Goal: Transaction & Acquisition: Subscribe to service/newsletter

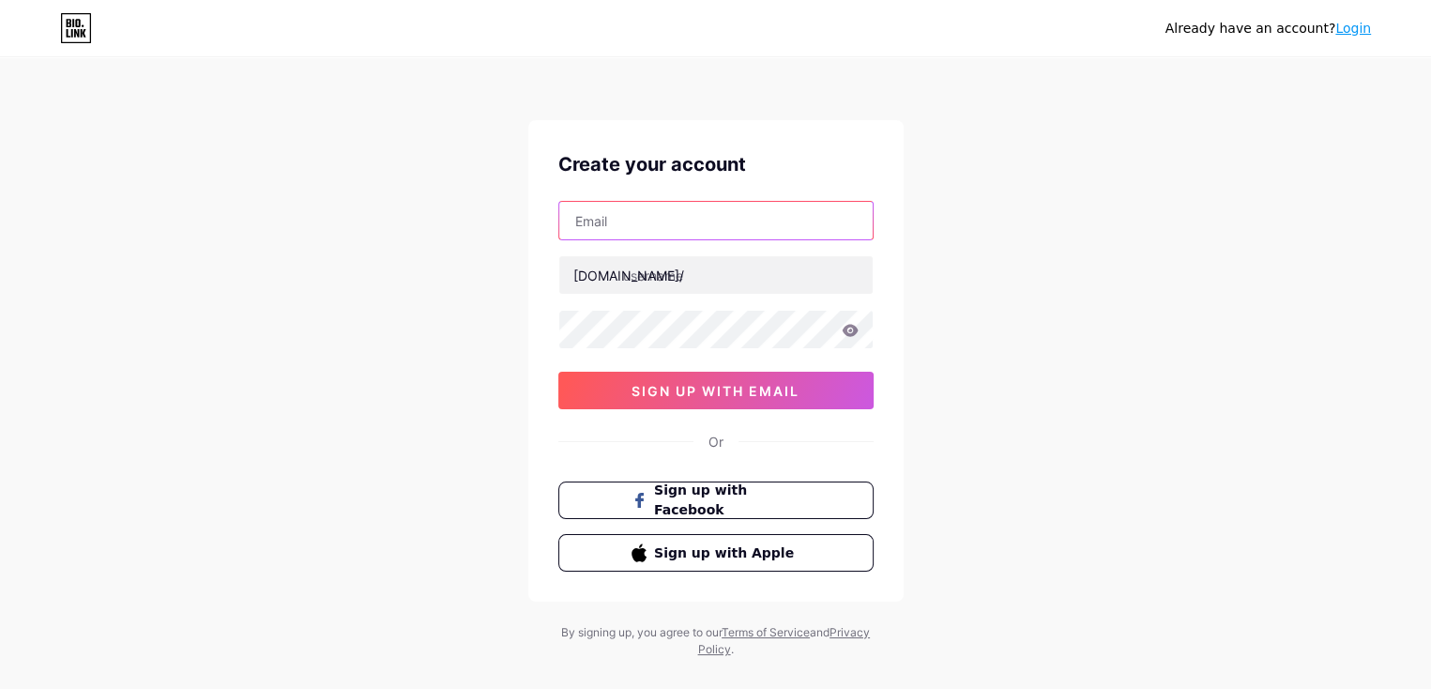
click at [634, 224] on input "text" at bounding box center [715, 221] width 313 height 38
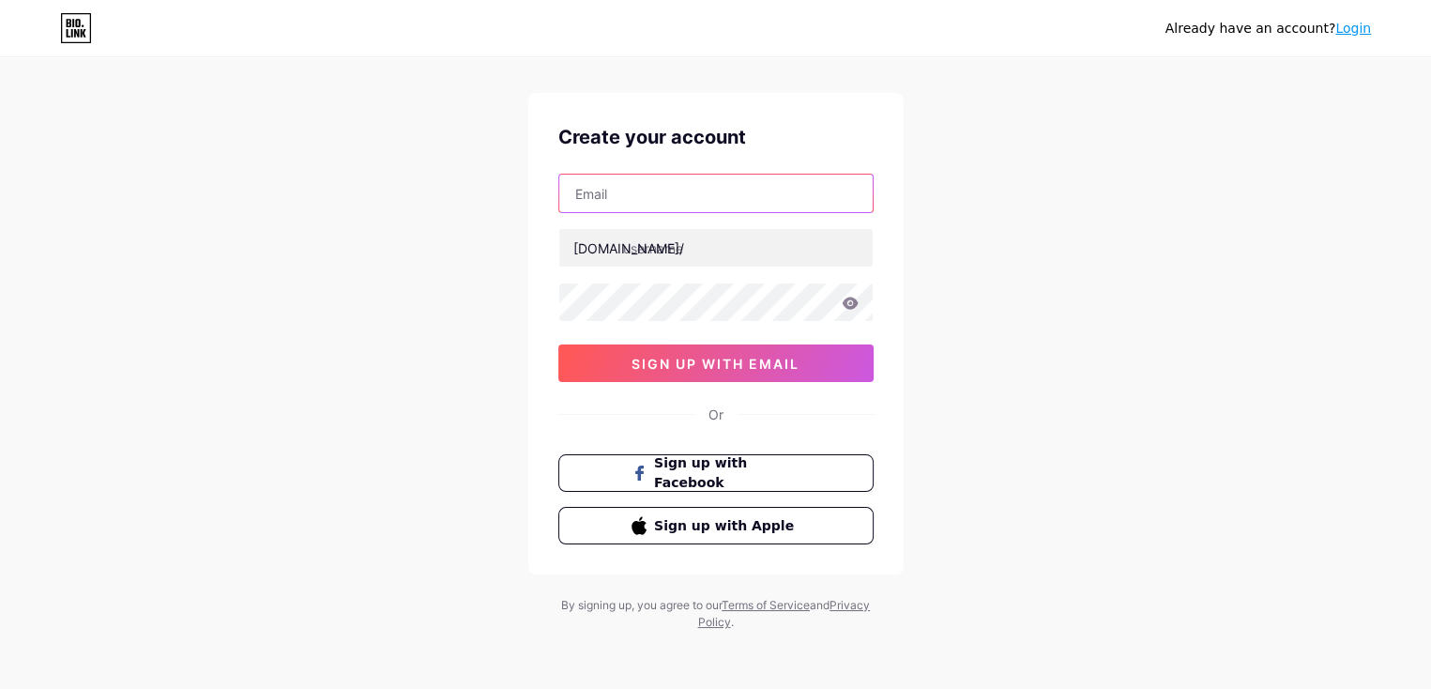
click at [700, 201] on input "text" at bounding box center [715, 194] width 313 height 38
type input "[EMAIL_ADDRESS][DOMAIN_NAME]"
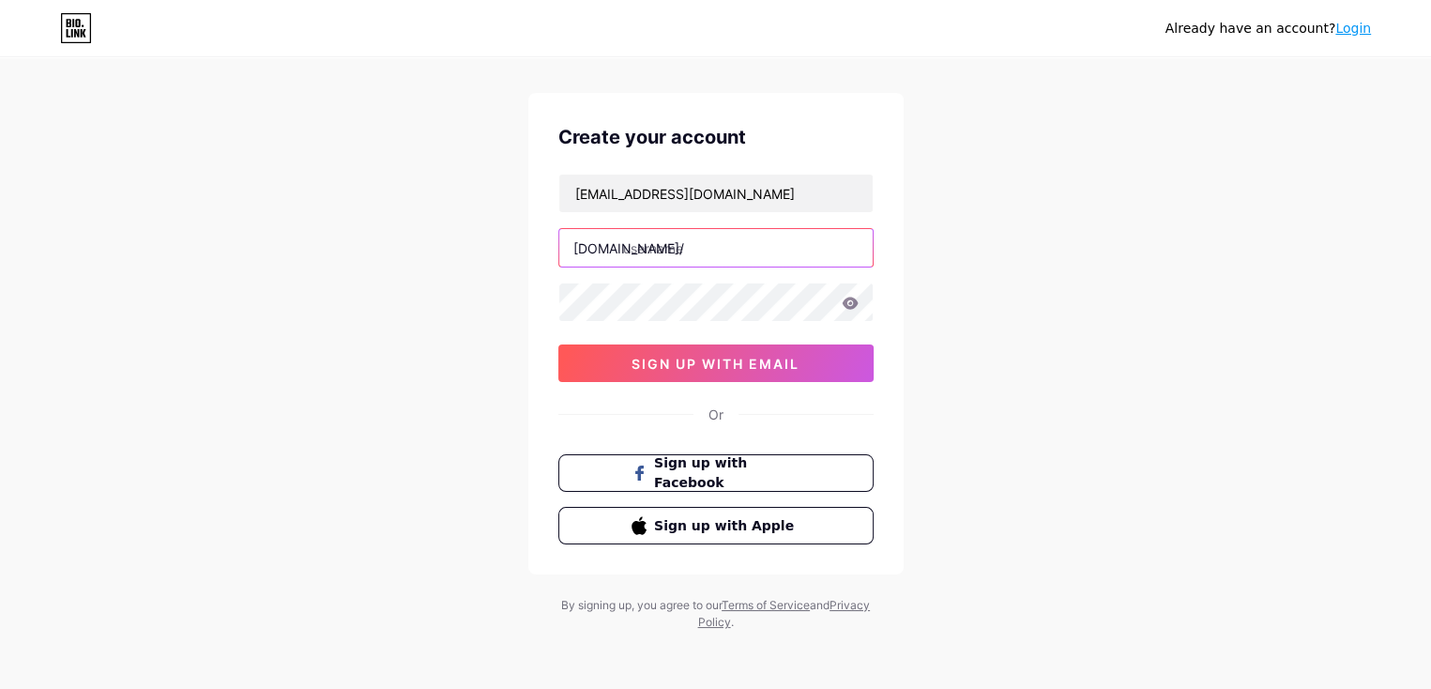
click at [698, 237] on input "text" at bounding box center [715, 248] width 313 height 38
drag, startPoint x: 683, startPoint y: 249, endPoint x: 624, endPoint y: 255, distance: 59.5
click at [624, 255] on input "text" at bounding box center [715, 248] width 313 height 38
drag, startPoint x: 628, startPoint y: 244, endPoint x: 679, endPoint y: 248, distance: 51.7
click at [679, 248] on input "text" at bounding box center [715, 248] width 313 height 38
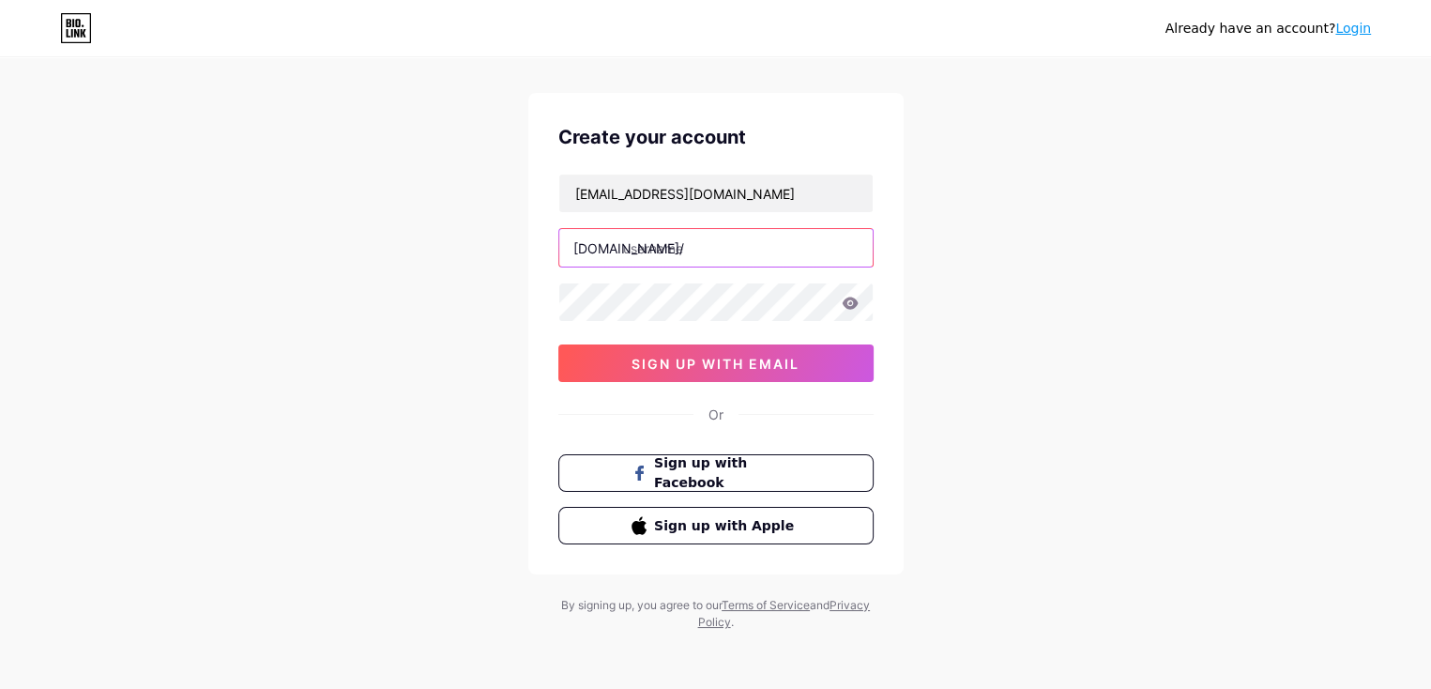
click at [685, 248] on input "text" at bounding box center [715, 248] width 313 height 38
type input "wasp"
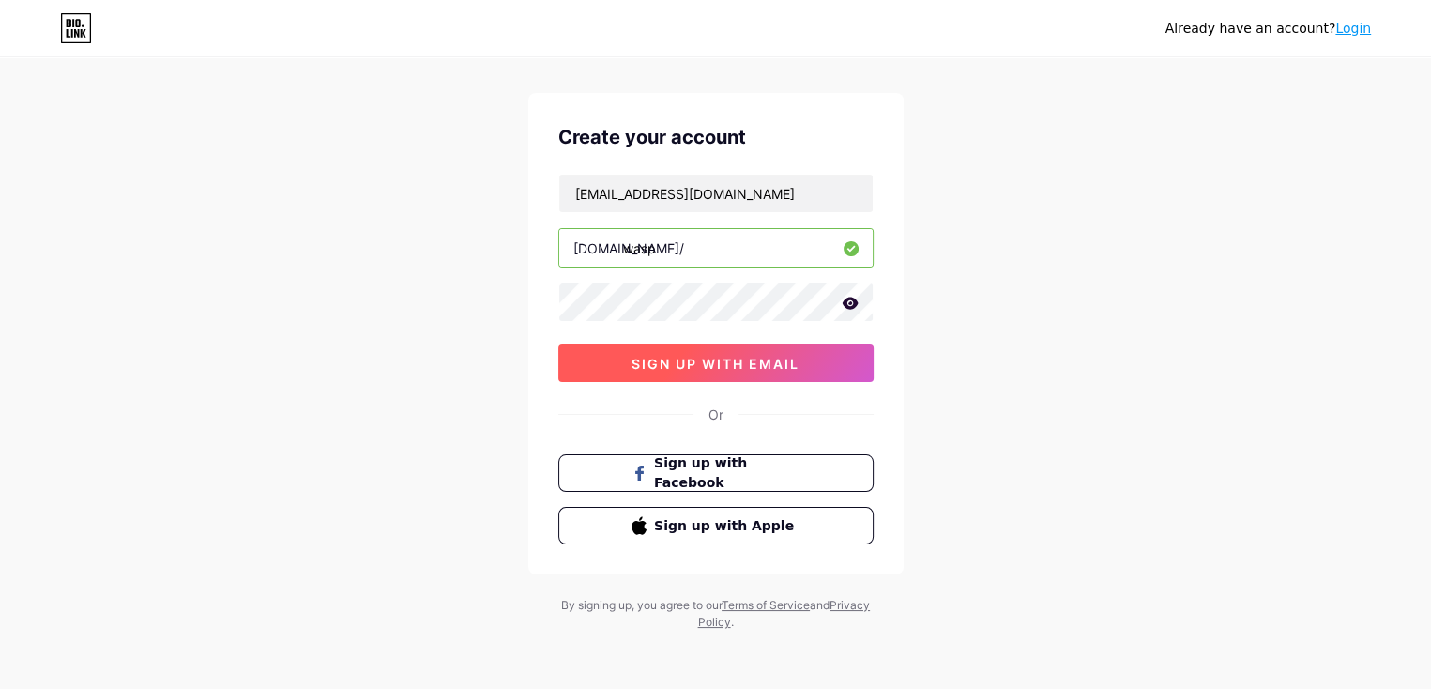
click at [738, 352] on button "sign up with email" at bounding box center [715, 363] width 315 height 38
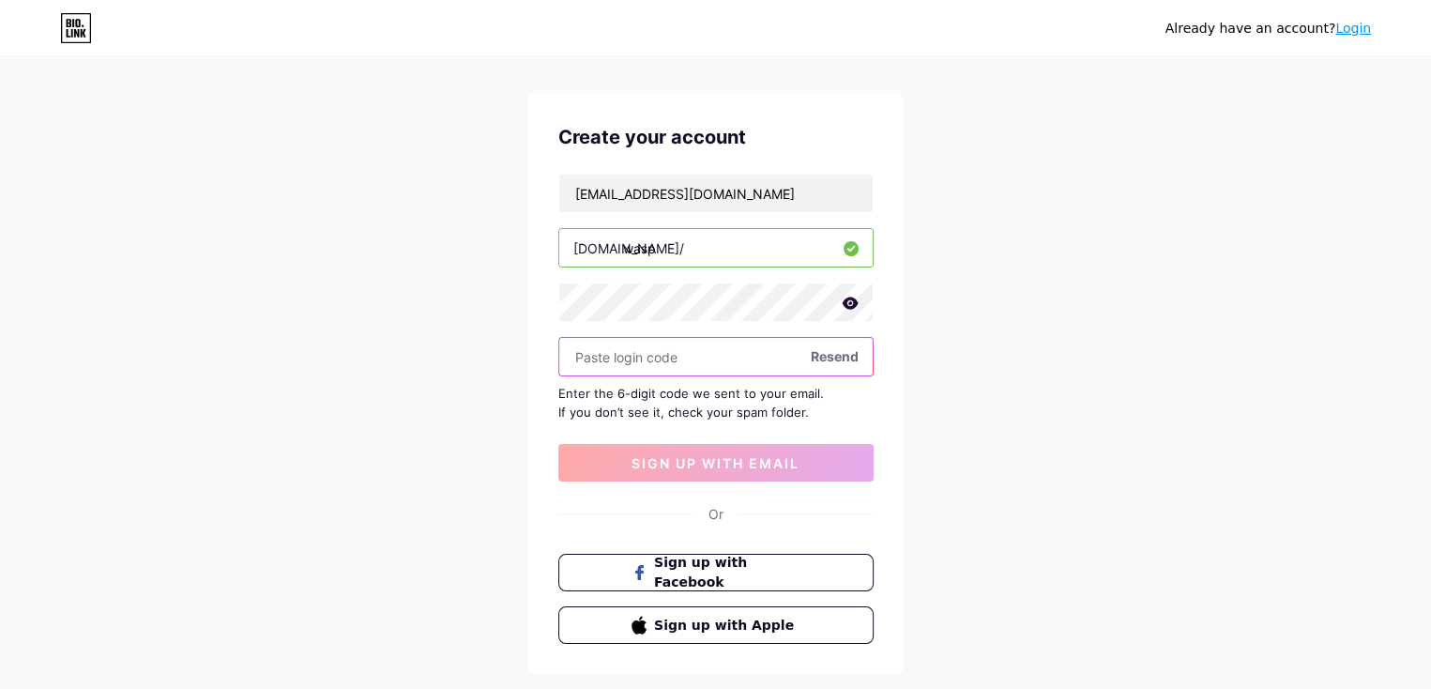
click at [653, 358] on input "text" at bounding box center [715, 357] width 313 height 38
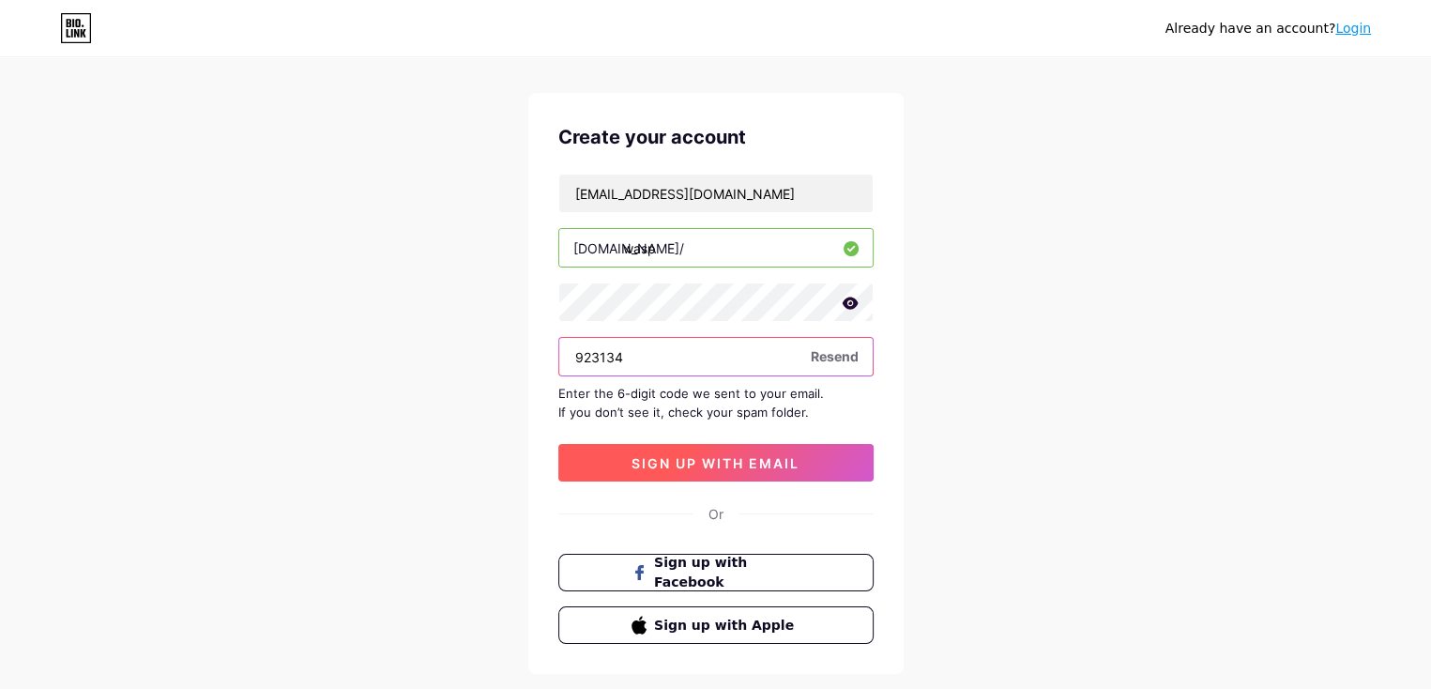
type input "923134"
click at [762, 457] on span "sign up with email" at bounding box center [715, 463] width 168 height 16
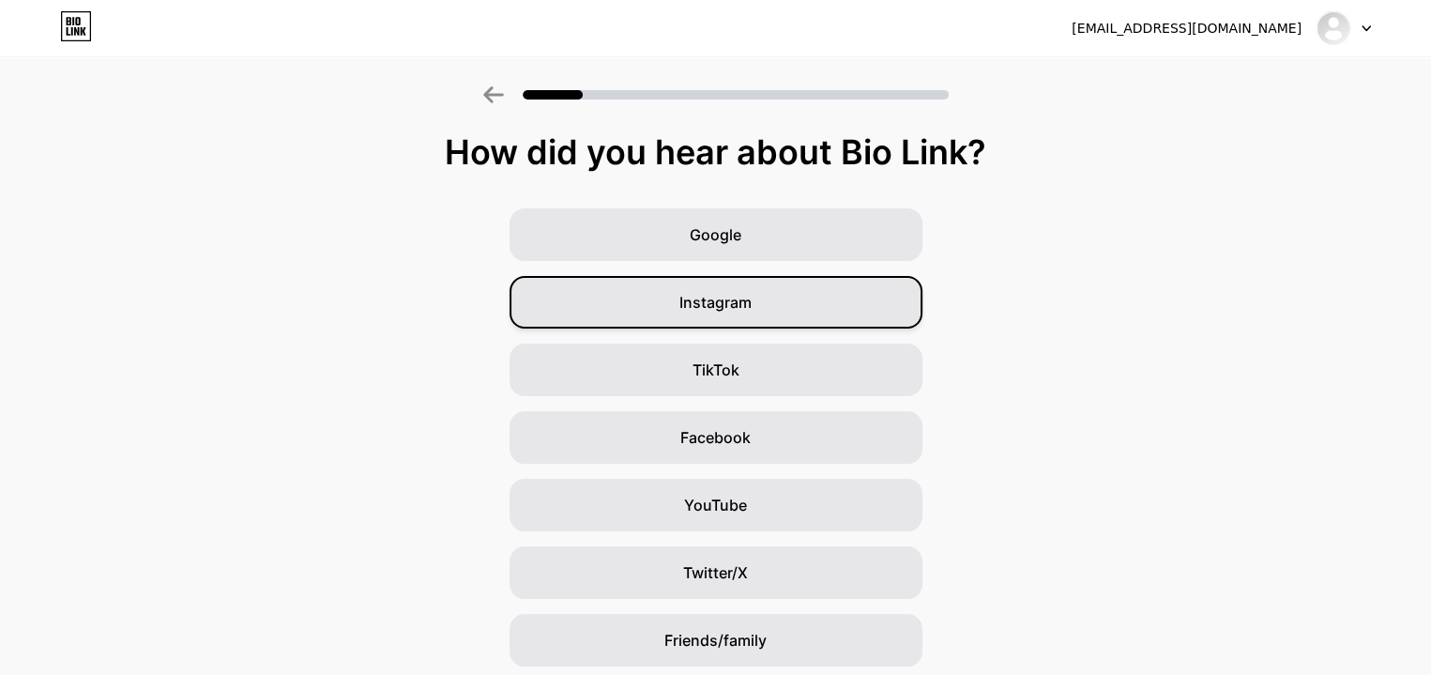
scroll to position [134, 0]
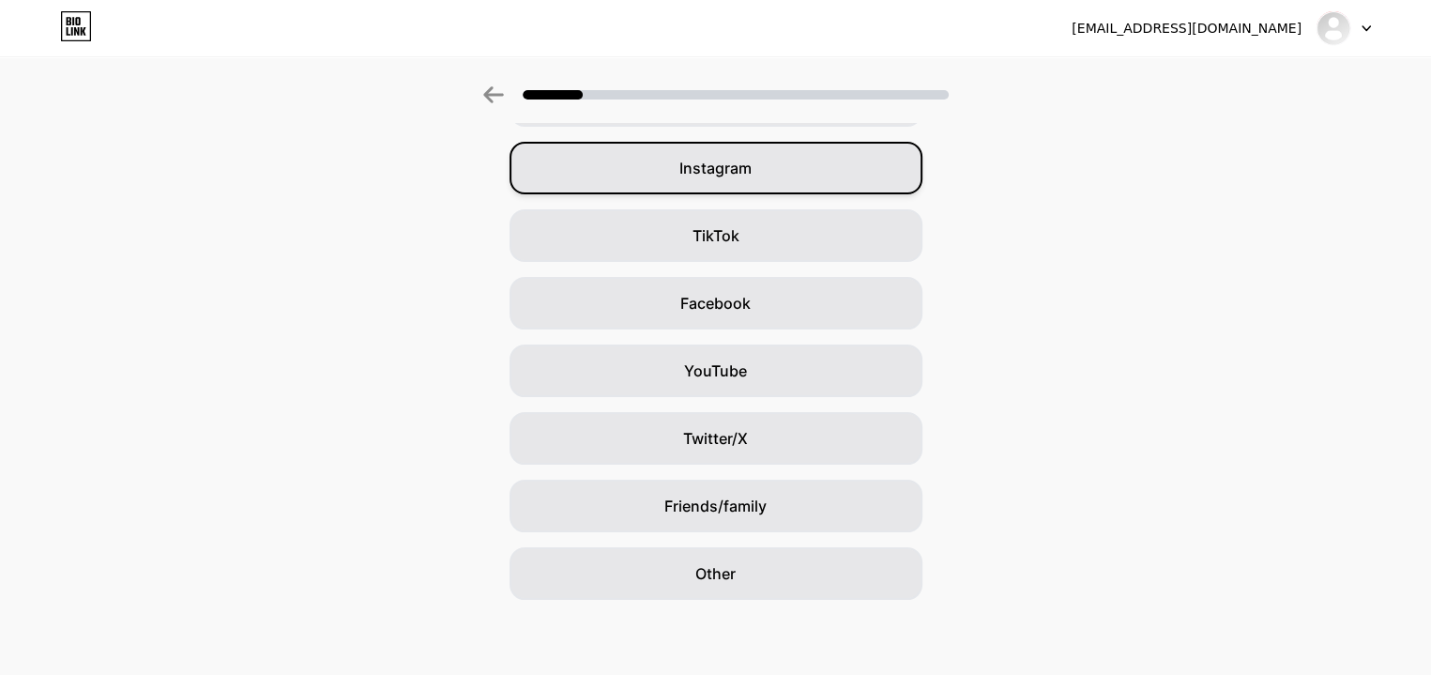
click at [777, 175] on div "Instagram" at bounding box center [715, 168] width 413 height 53
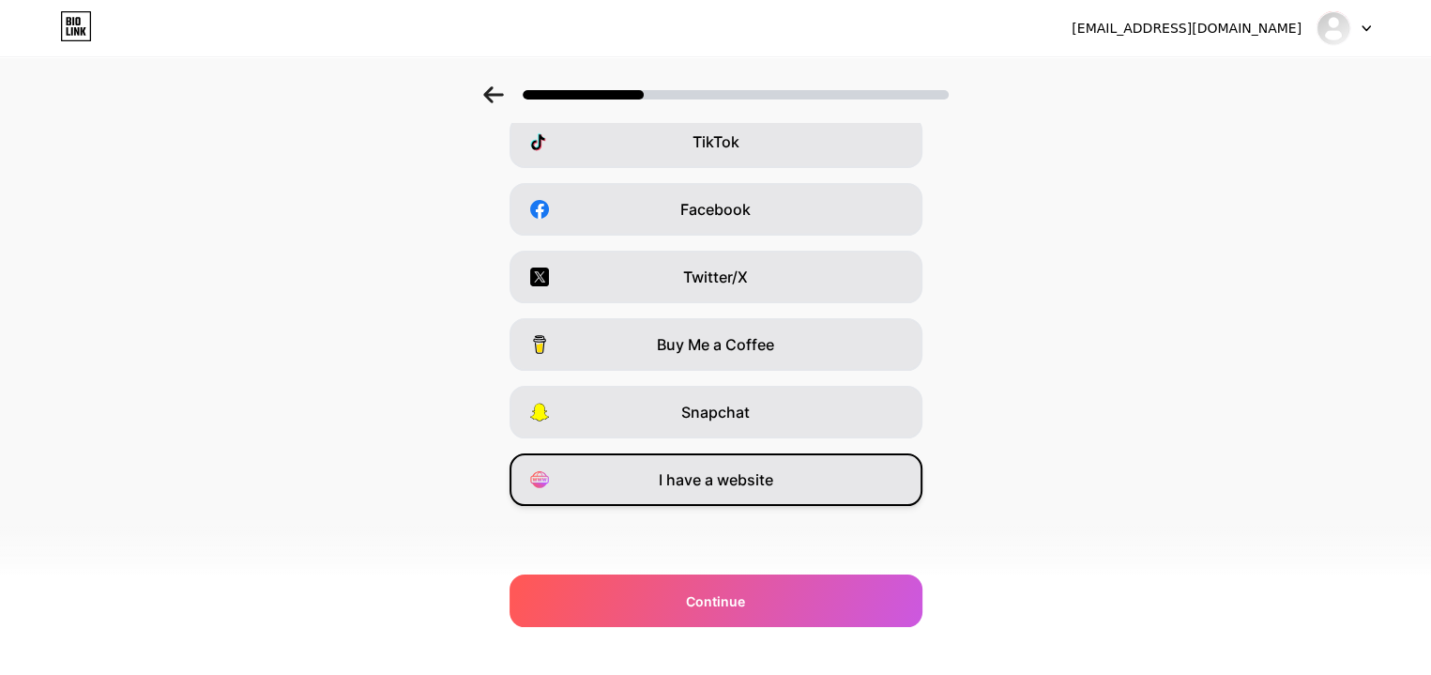
scroll to position [0, 0]
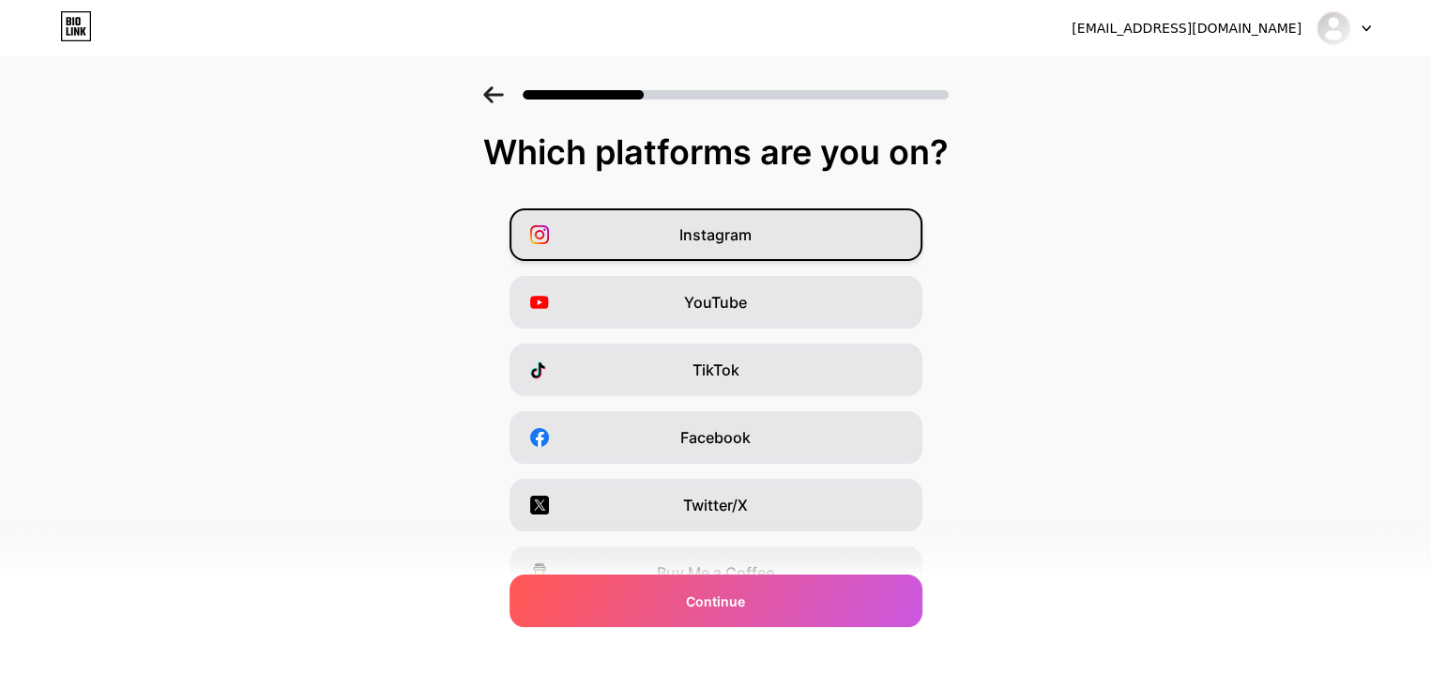
click at [791, 243] on div "Instagram" at bounding box center [715, 234] width 413 height 53
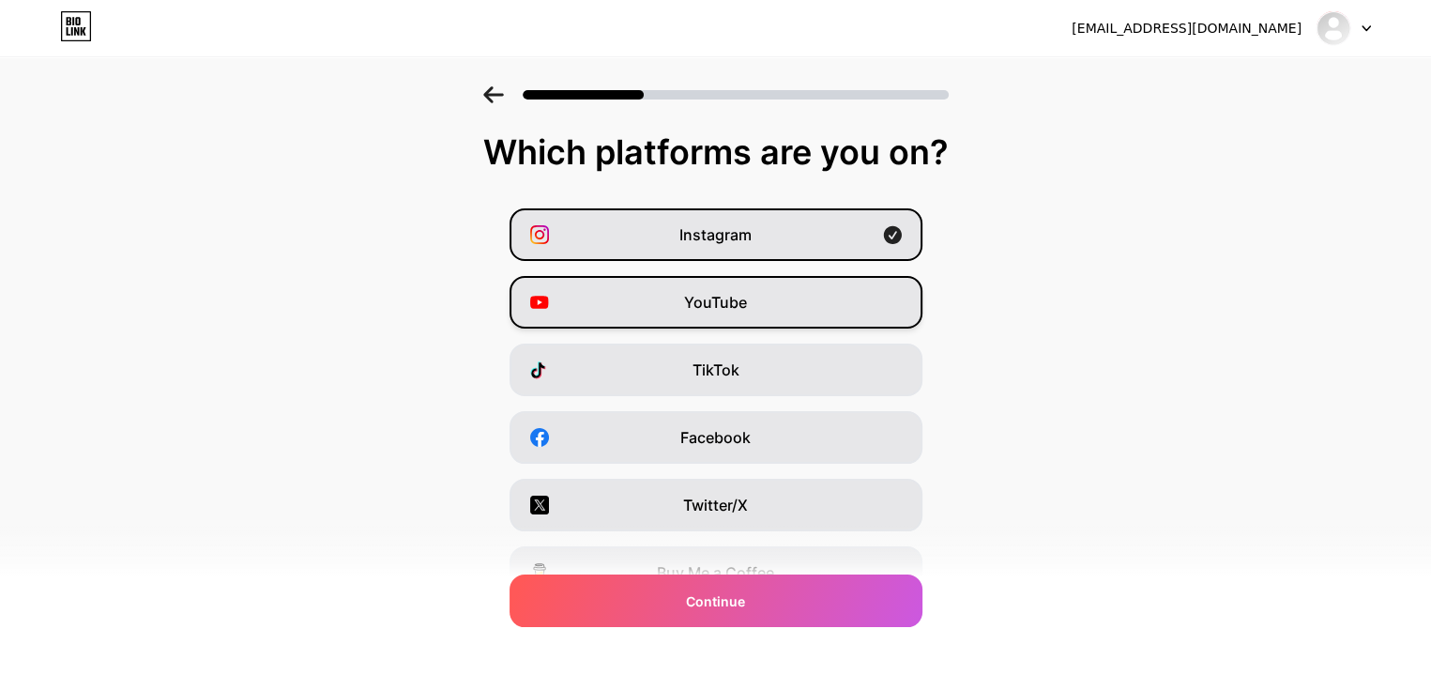
click at [795, 315] on div "YouTube" at bounding box center [715, 302] width 413 height 53
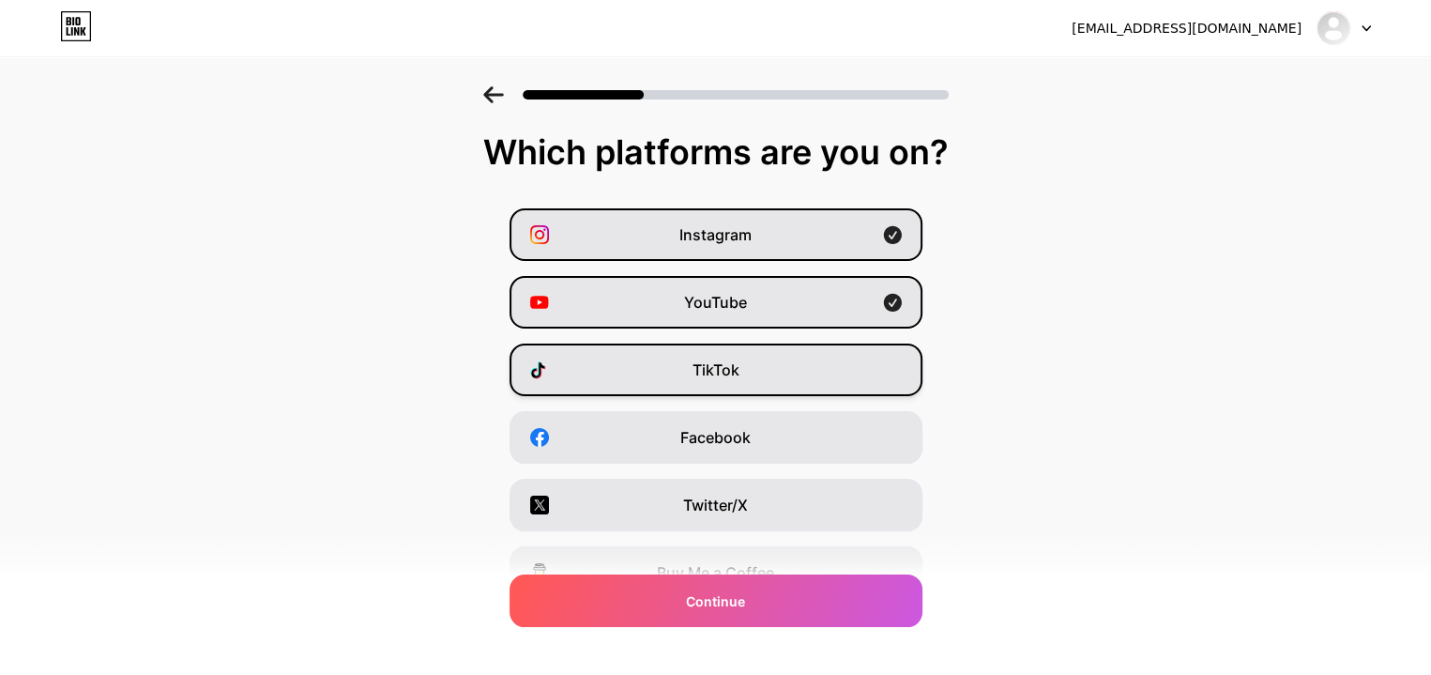
click at [782, 372] on div "TikTok" at bounding box center [715, 369] width 413 height 53
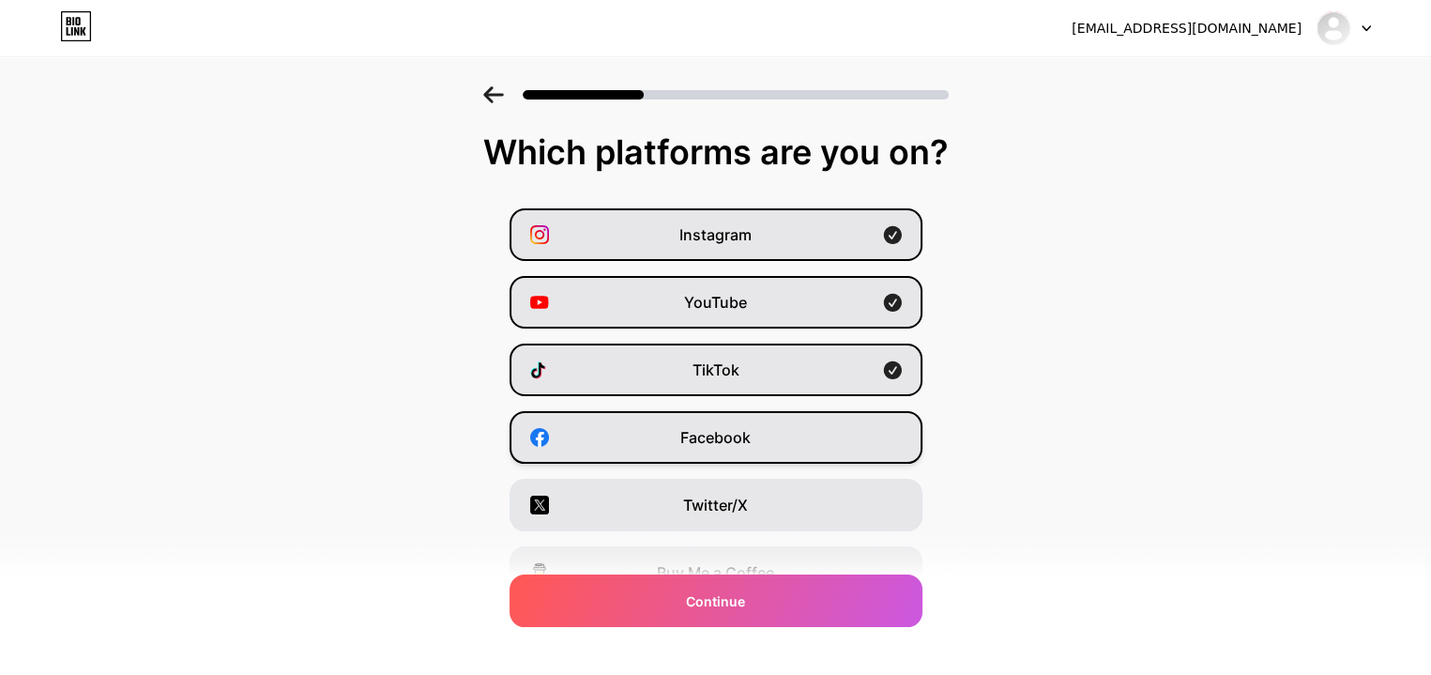
click at [781, 440] on div "Facebook" at bounding box center [715, 437] width 413 height 53
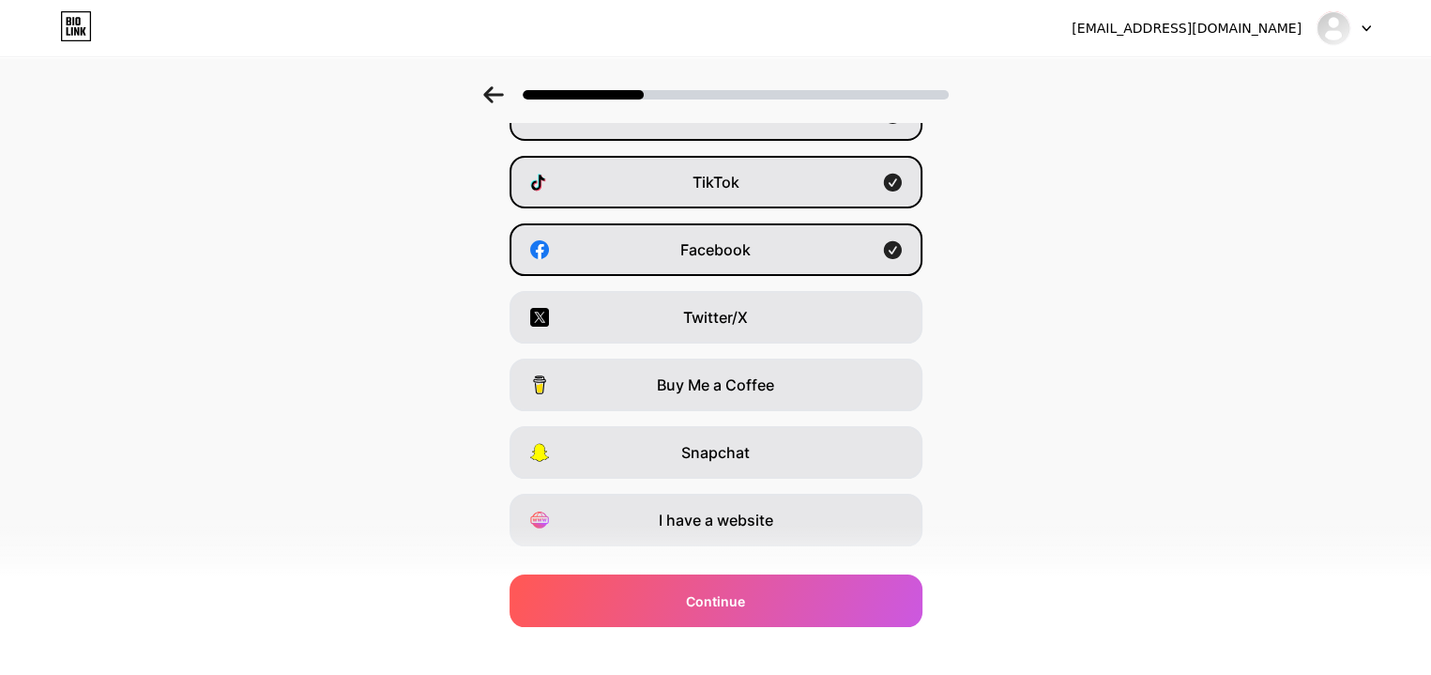
scroll to position [228, 0]
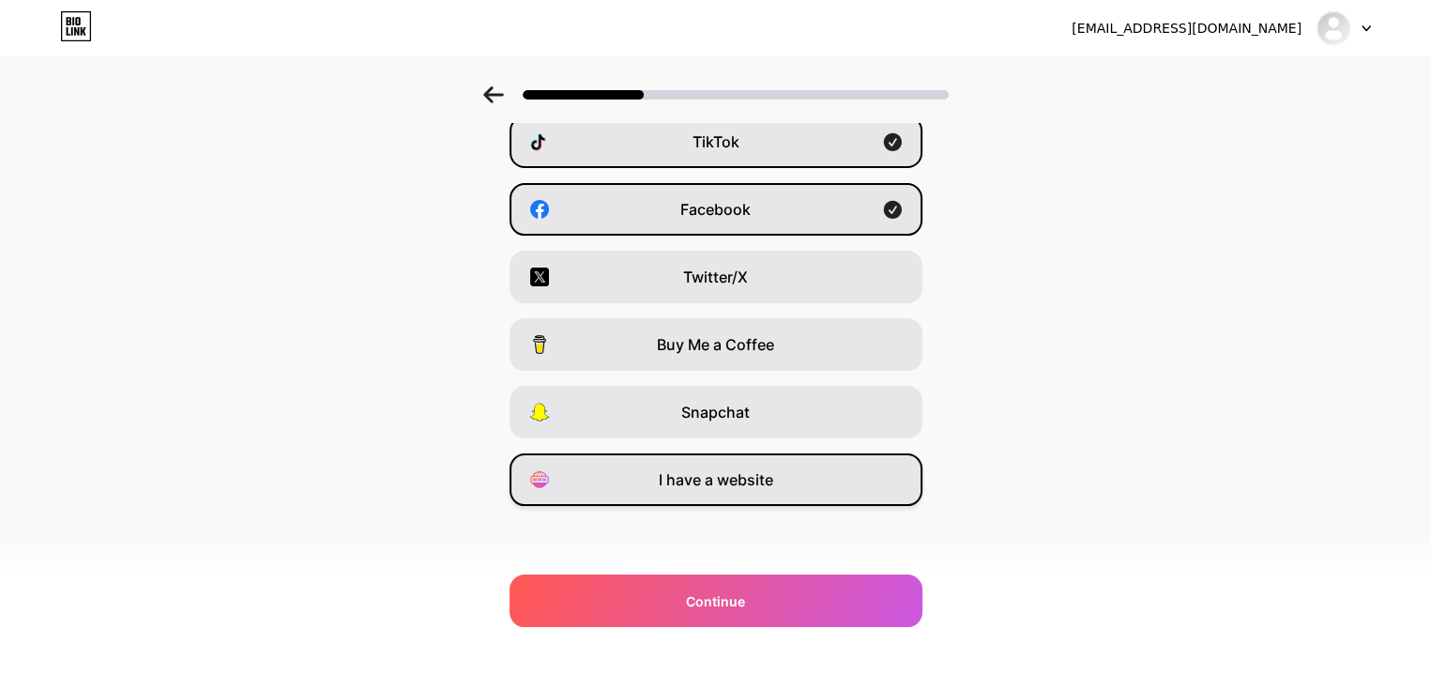
click at [788, 476] on div "I have a website" at bounding box center [715, 479] width 413 height 53
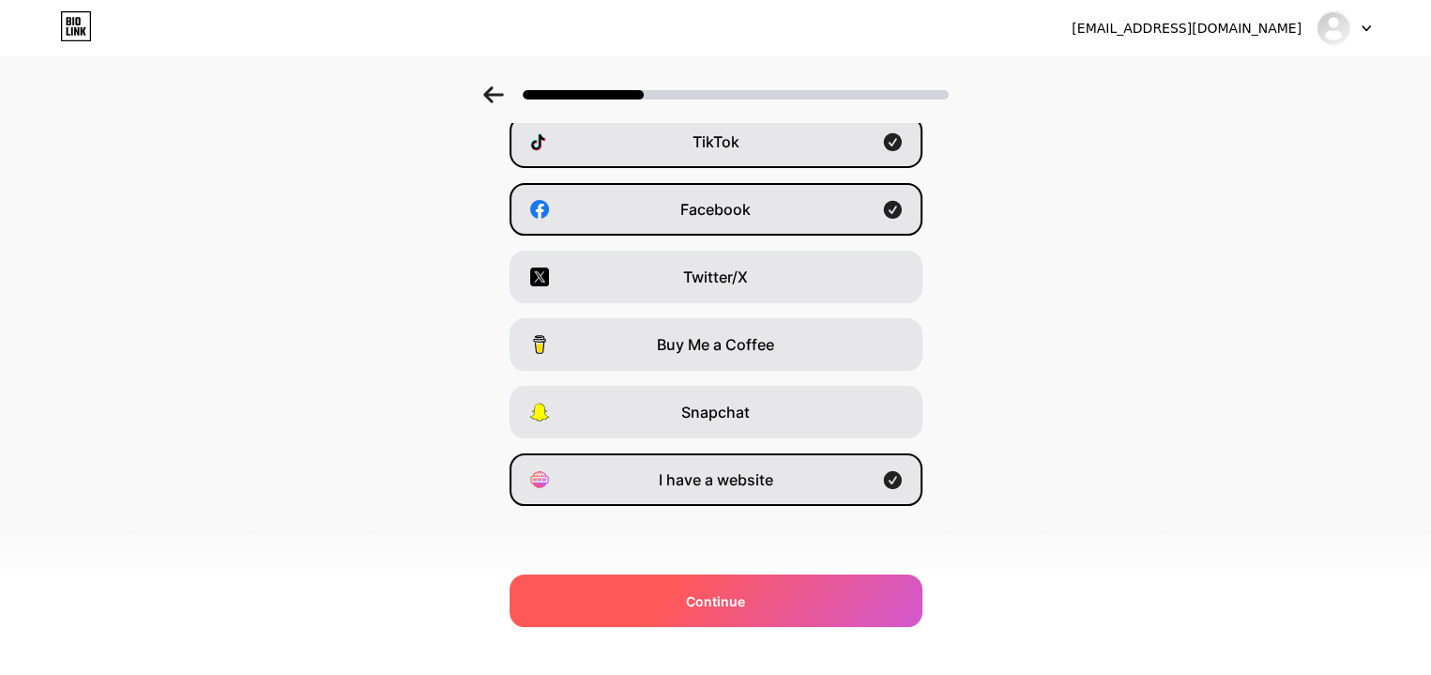
click at [833, 611] on div "Continue" at bounding box center [715, 600] width 413 height 53
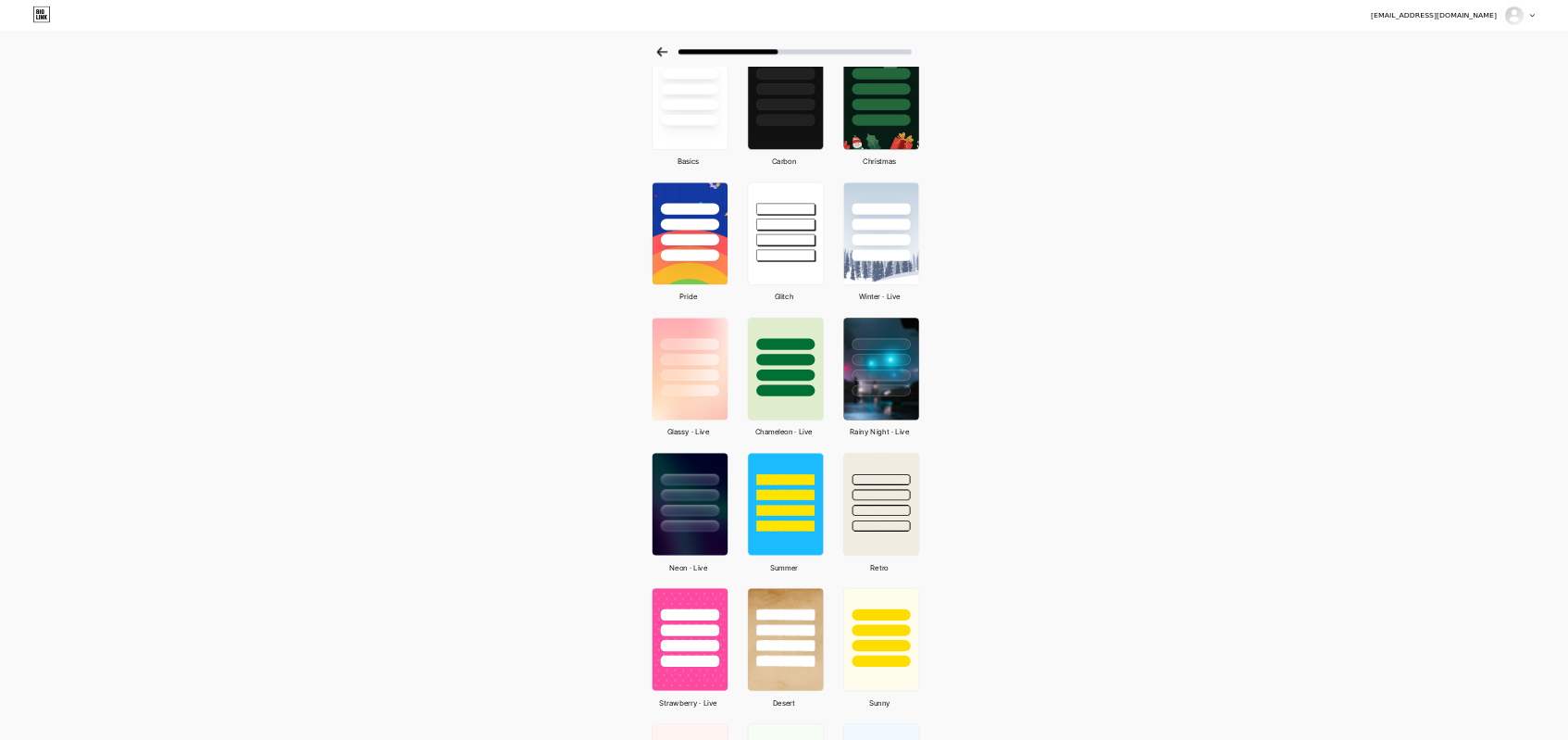
scroll to position [0, 0]
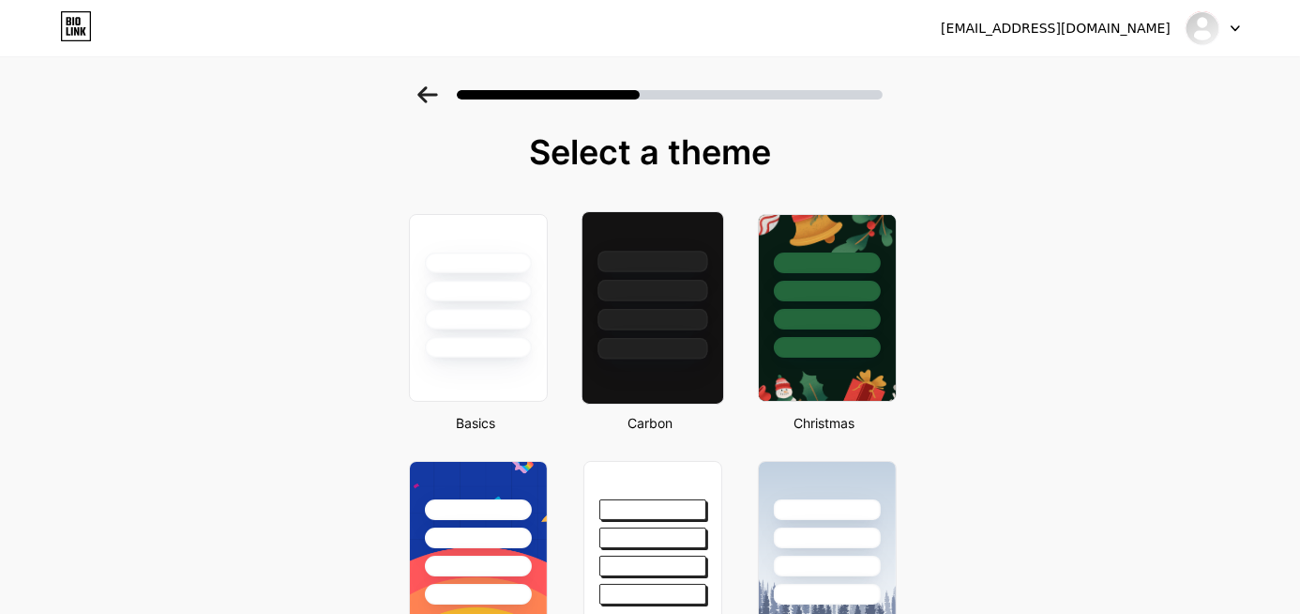
click at [669, 298] on div at bounding box center [653, 291] width 110 height 22
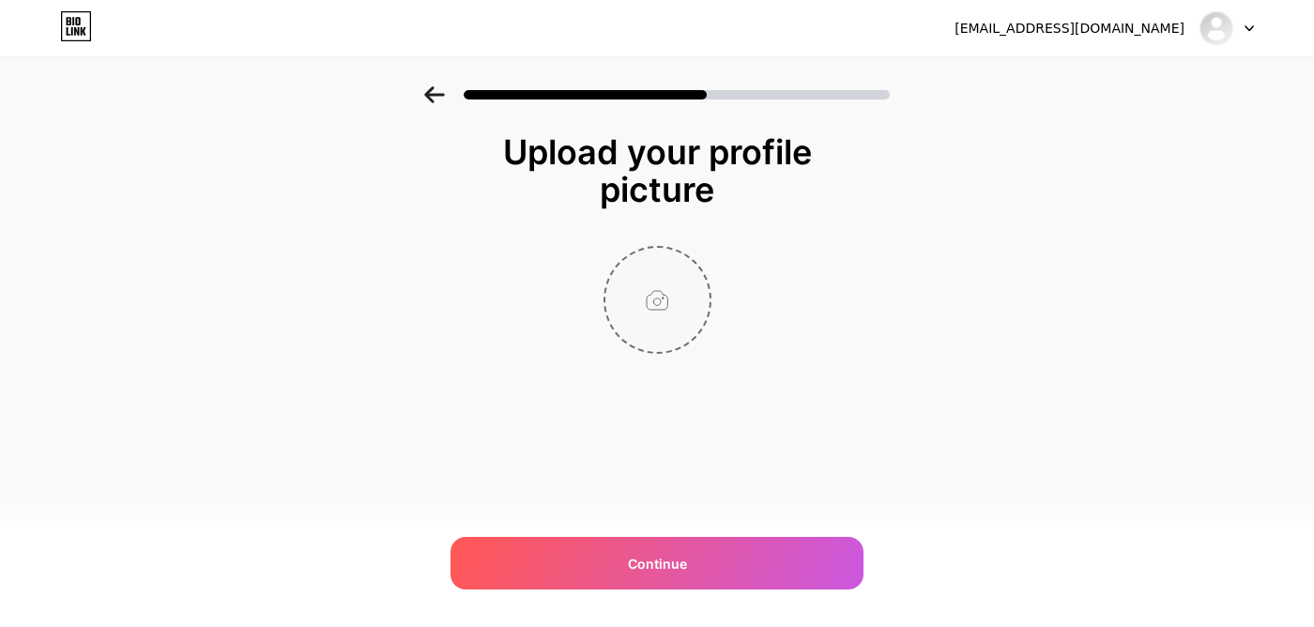
click at [692, 321] on input "file" at bounding box center [657, 300] width 104 height 104
type input "C:\fakepath\Vespinha_Transparencia_2cores_Bordabranca.png"
click at [694, 266] on circle at bounding box center [700, 260] width 21 height 21
click at [668, 292] on input "file" at bounding box center [657, 300] width 104 height 104
type input "C:\fakepath\Vespinha_ParaLinkSite_1200x630.png"
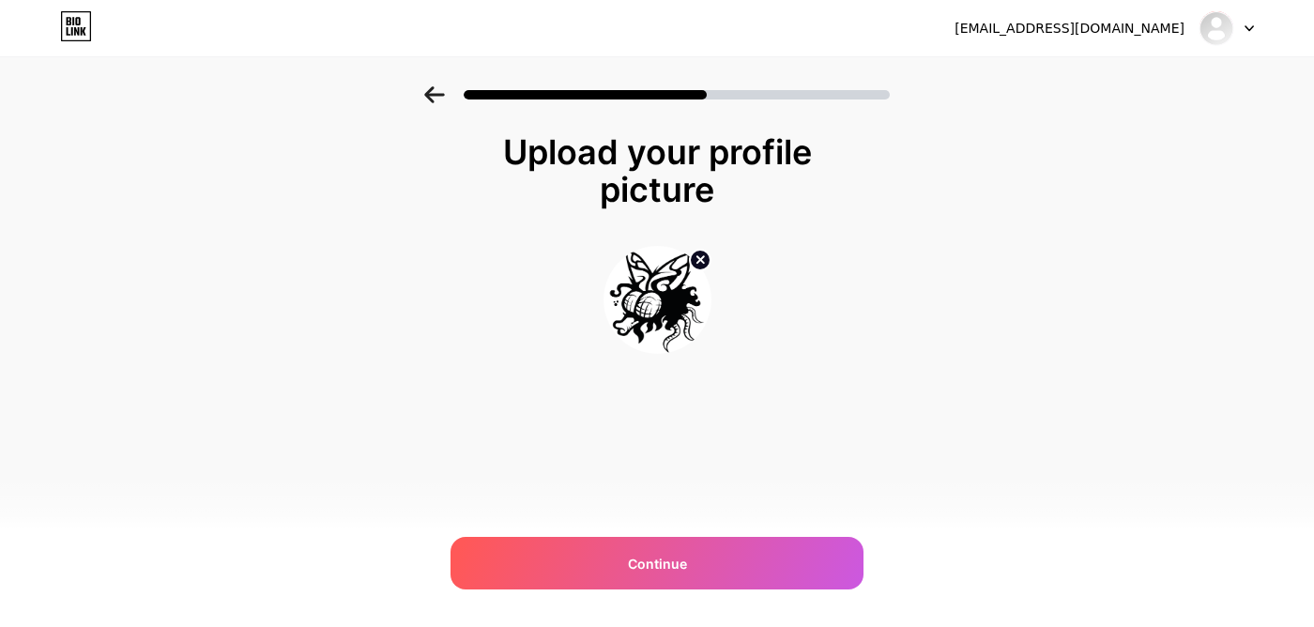
click at [698, 259] on icon at bounding box center [699, 259] width 7 height 7
click at [662, 309] on input "file" at bounding box center [657, 300] width 104 height 104
type input "C:\fakepath\Vespinha_ParaLinkSite_1064x1064.png"
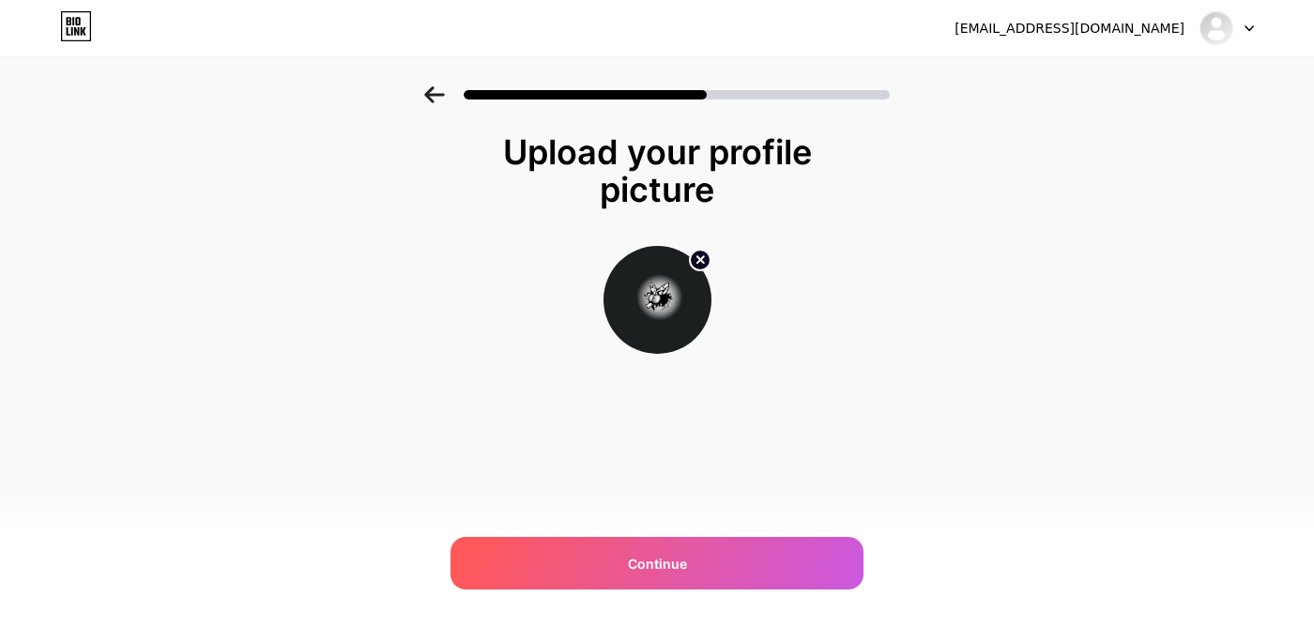
click at [703, 256] on icon at bounding box center [699, 259] width 7 height 7
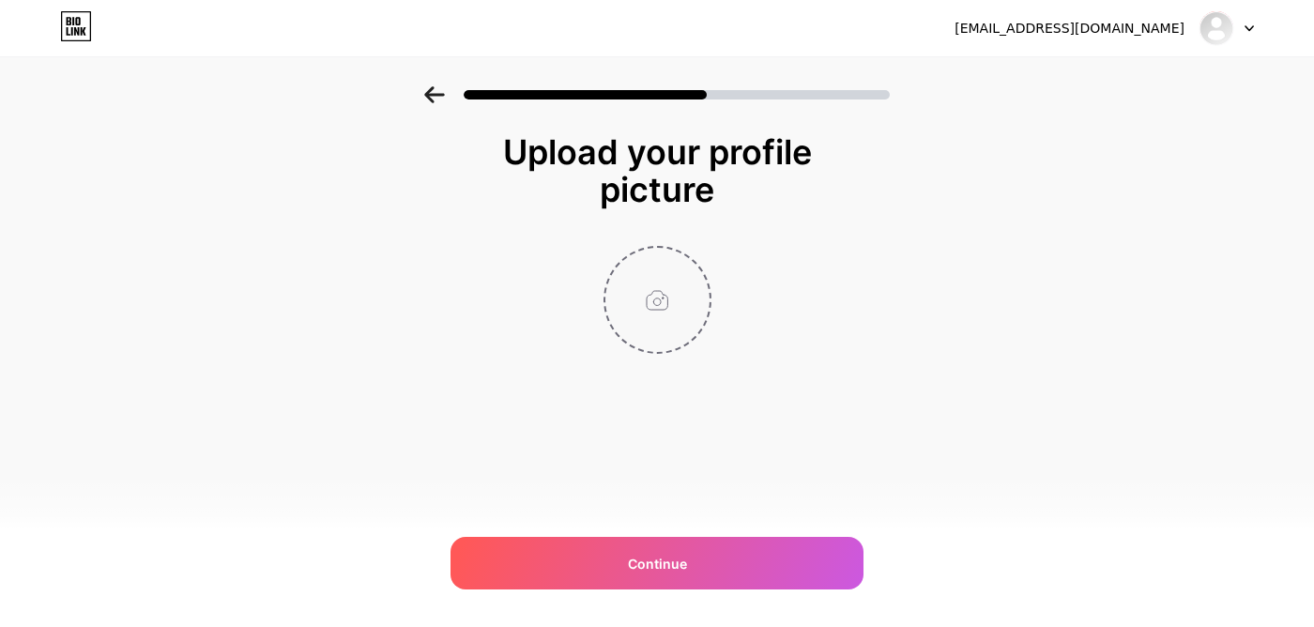
click at [663, 297] on input "file" at bounding box center [657, 300] width 104 height 104
type input "C:\fakepath\Vespinha_ParaLinkSite_1064x1064.png"
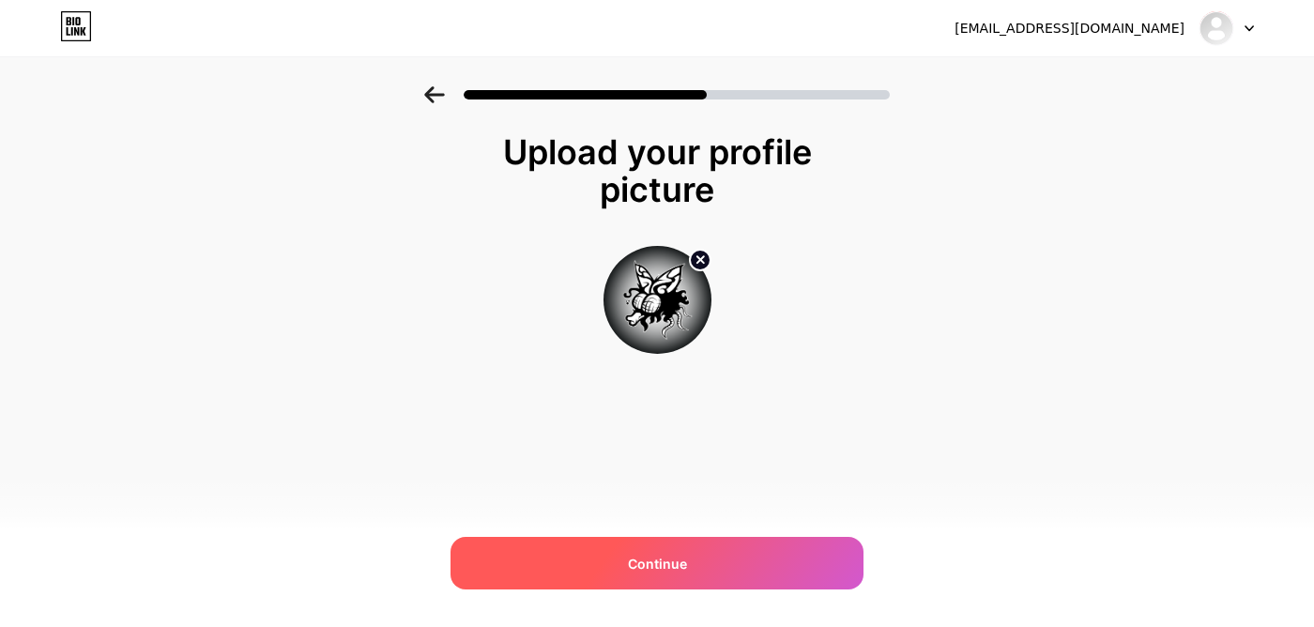
click at [748, 546] on div "Continue" at bounding box center [656, 563] width 413 height 53
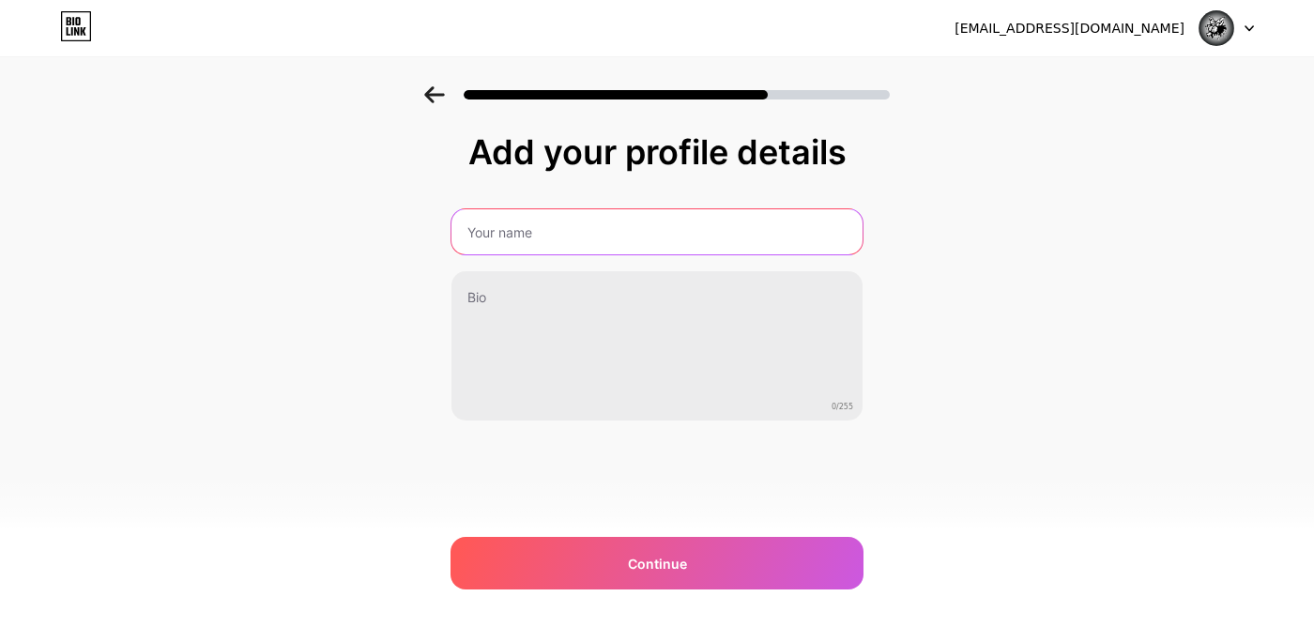
click at [694, 238] on input "text" at bounding box center [656, 231] width 411 height 45
type input "WASP Underground"
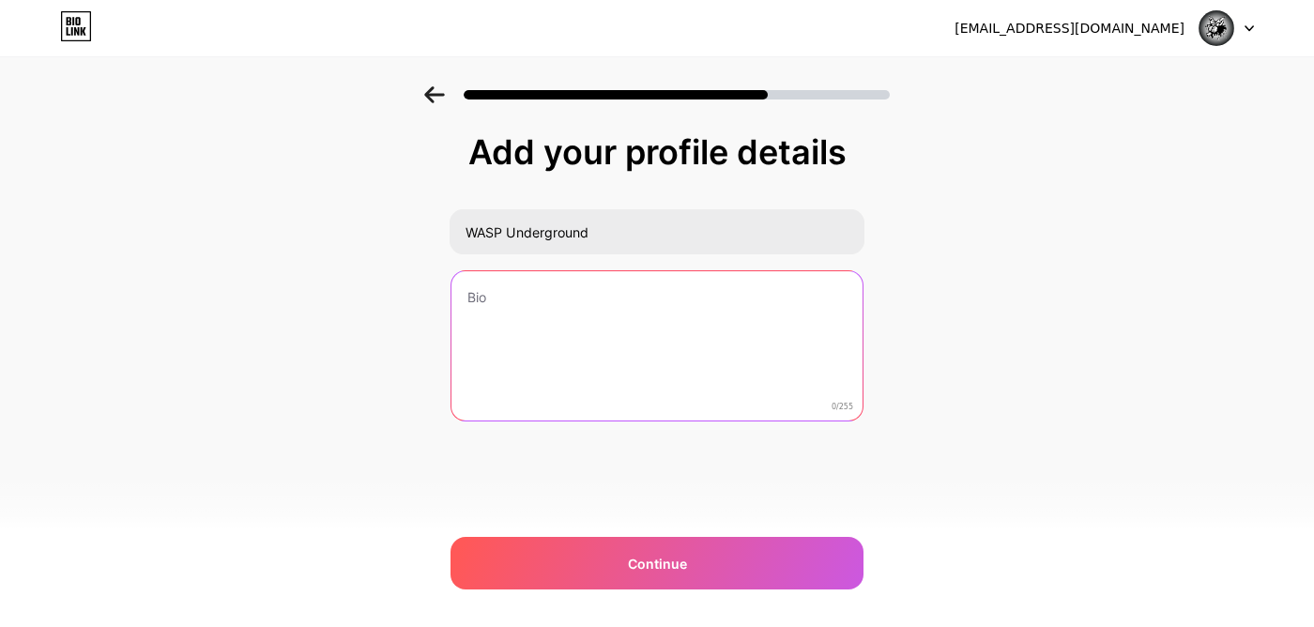
click at [651, 303] on textarea at bounding box center [656, 346] width 411 height 151
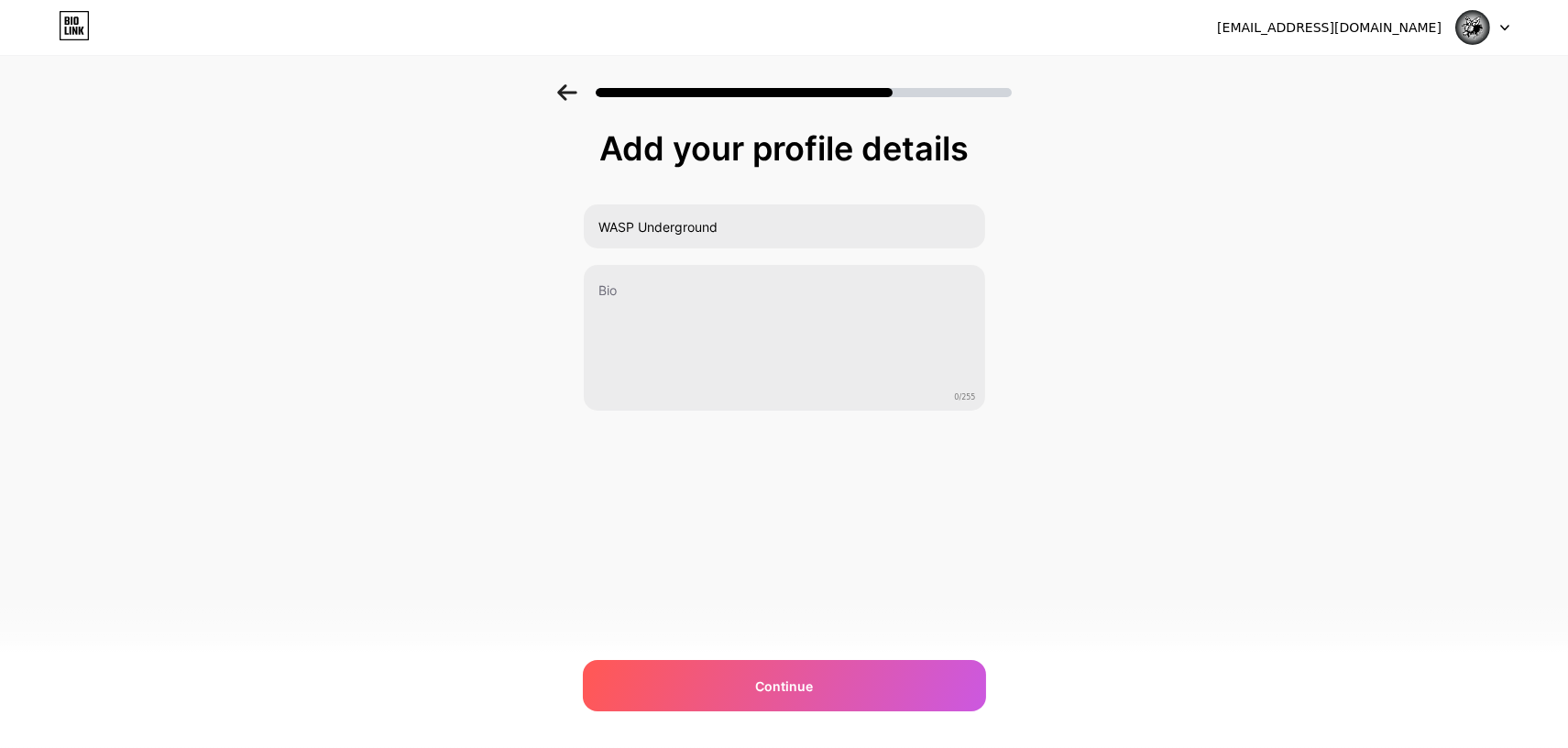
click at [1096, 296] on div "Add your profile details WASP Underground 0/255 Continue Error" at bounding box center [784, 293] width 1568 height 419
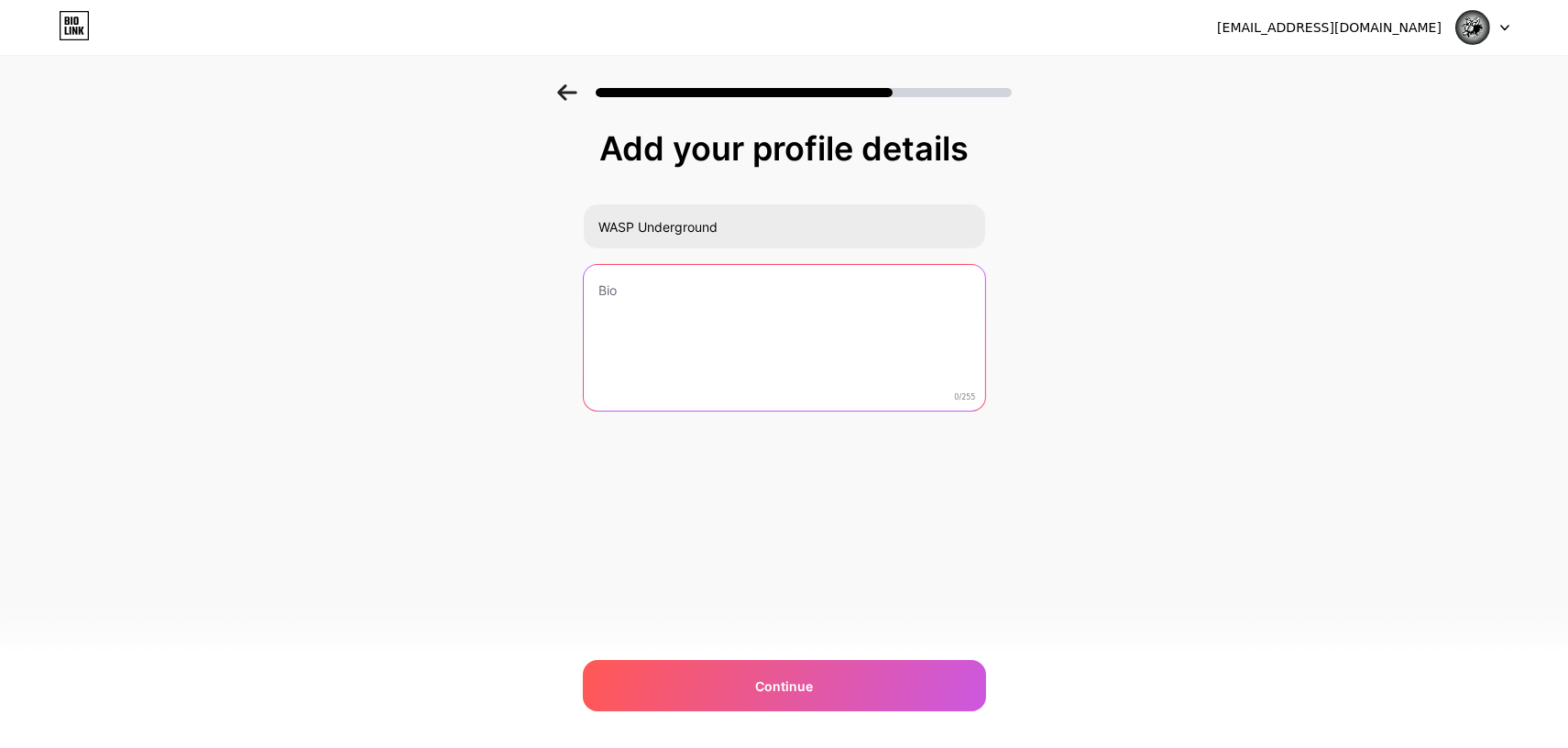
click at [655, 306] on textarea at bounding box center [784, 338] width 402 height 147
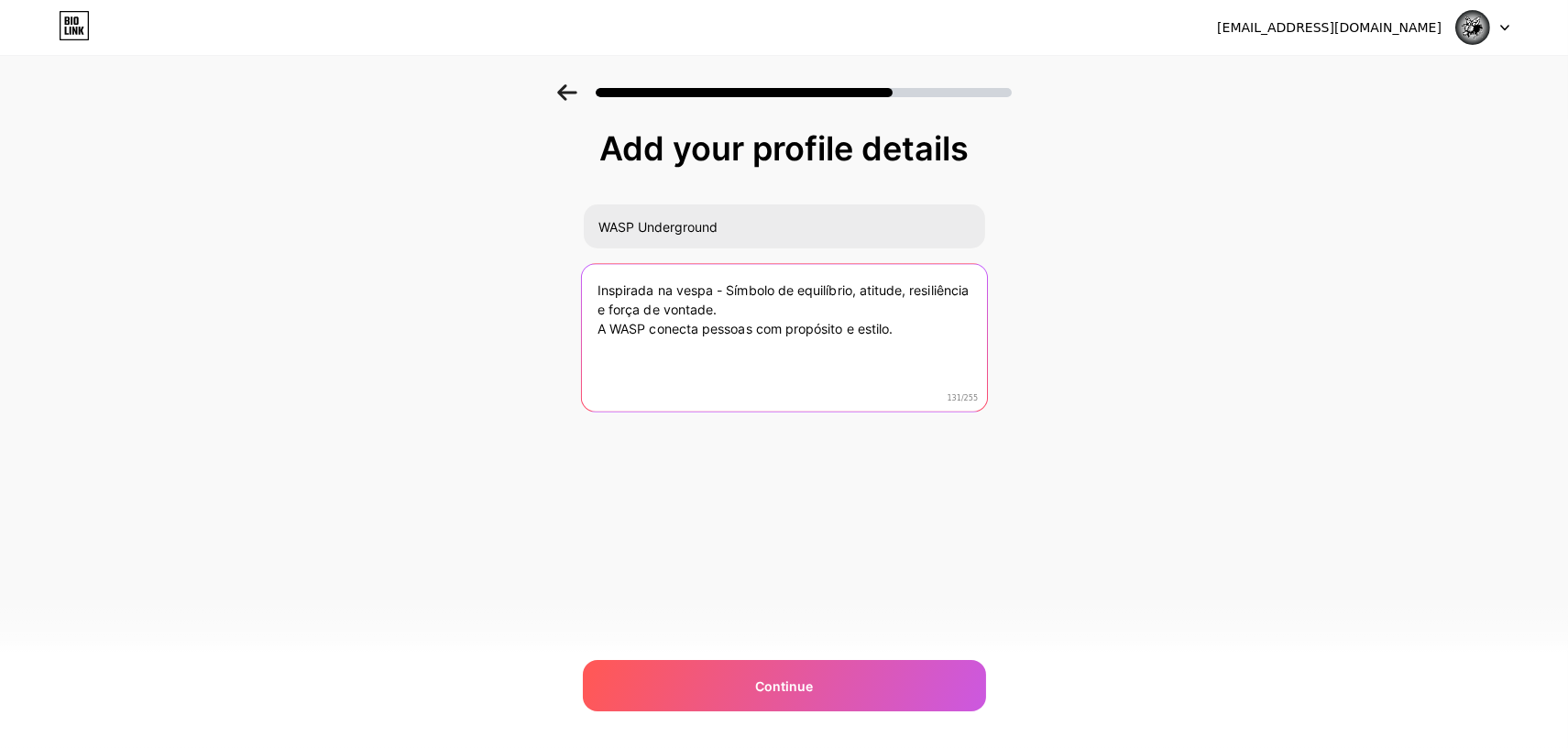
click at [789, 305] on textarea "Inspirada na vespa - Símbolo de equilíbrio, atitude, resiliência e força de von…" at bounding box center [784, 338] width 405 height 149
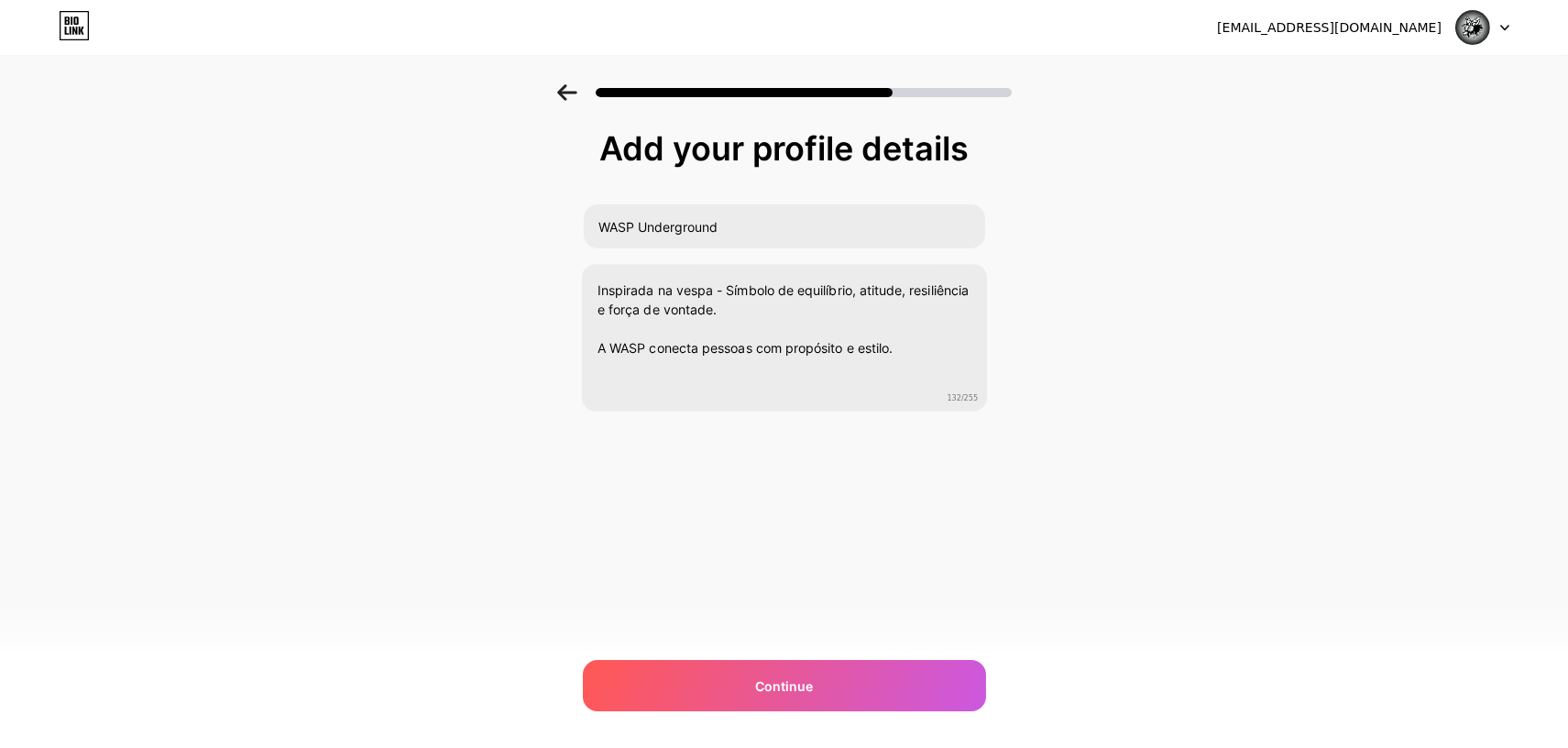
click at [1313, 421] on div "Add your profile details WASP Underground Inspirada na vespa - Símbolo de equil…" at bounding box center [784, 293] width 1568 height 419
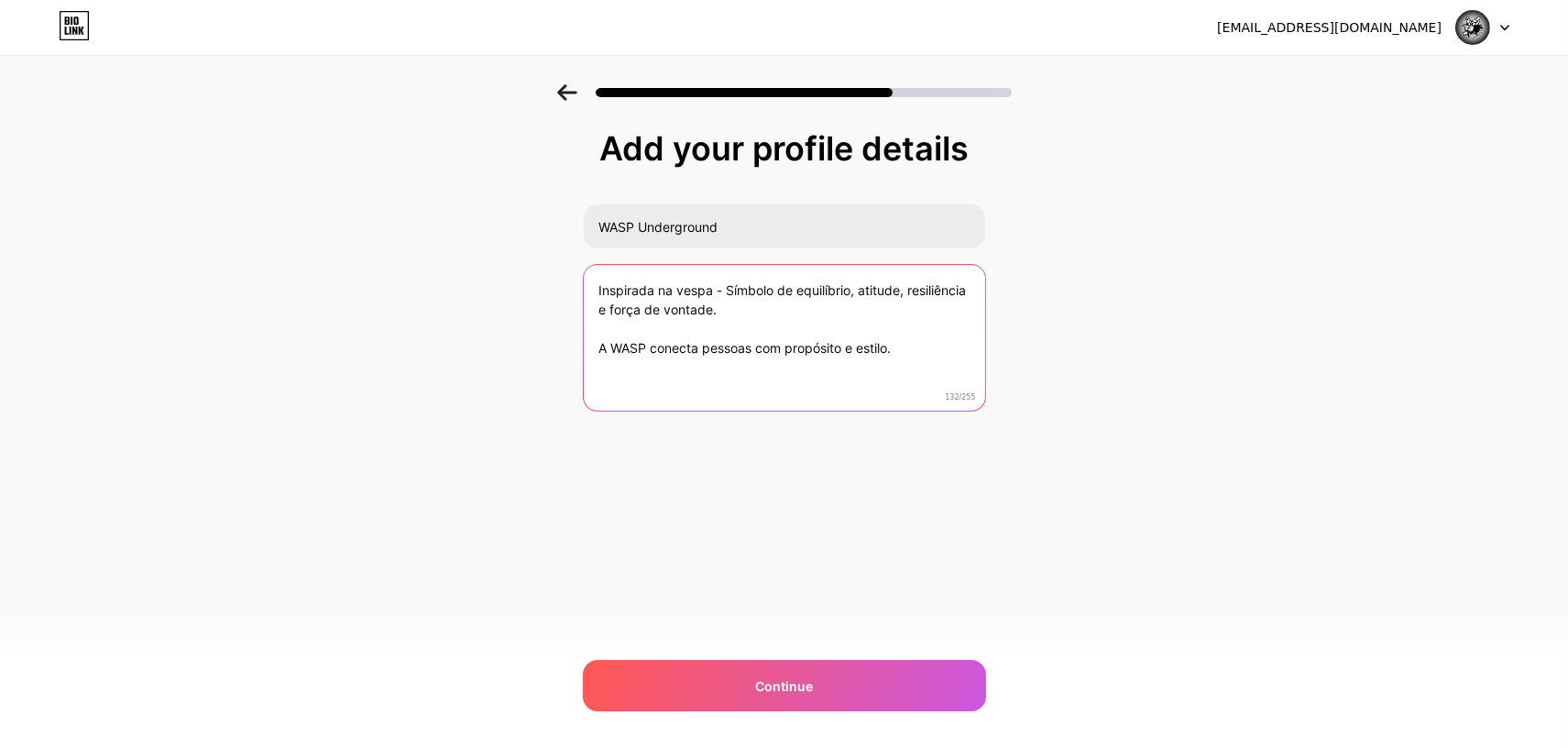
click at [733, 313] on textarea "Inspirada na vespa - Símbolo de equilíbrio, atitude, resiliência e força de von…" at bounding box center [784, 338] width 402 height 147
click at [765, 326] on textarea "Inspirada na vespa - Símbolo de equilíbrio, atitude, resiliência e força de von…" at bounding box center [784, 338] width 405 height 149
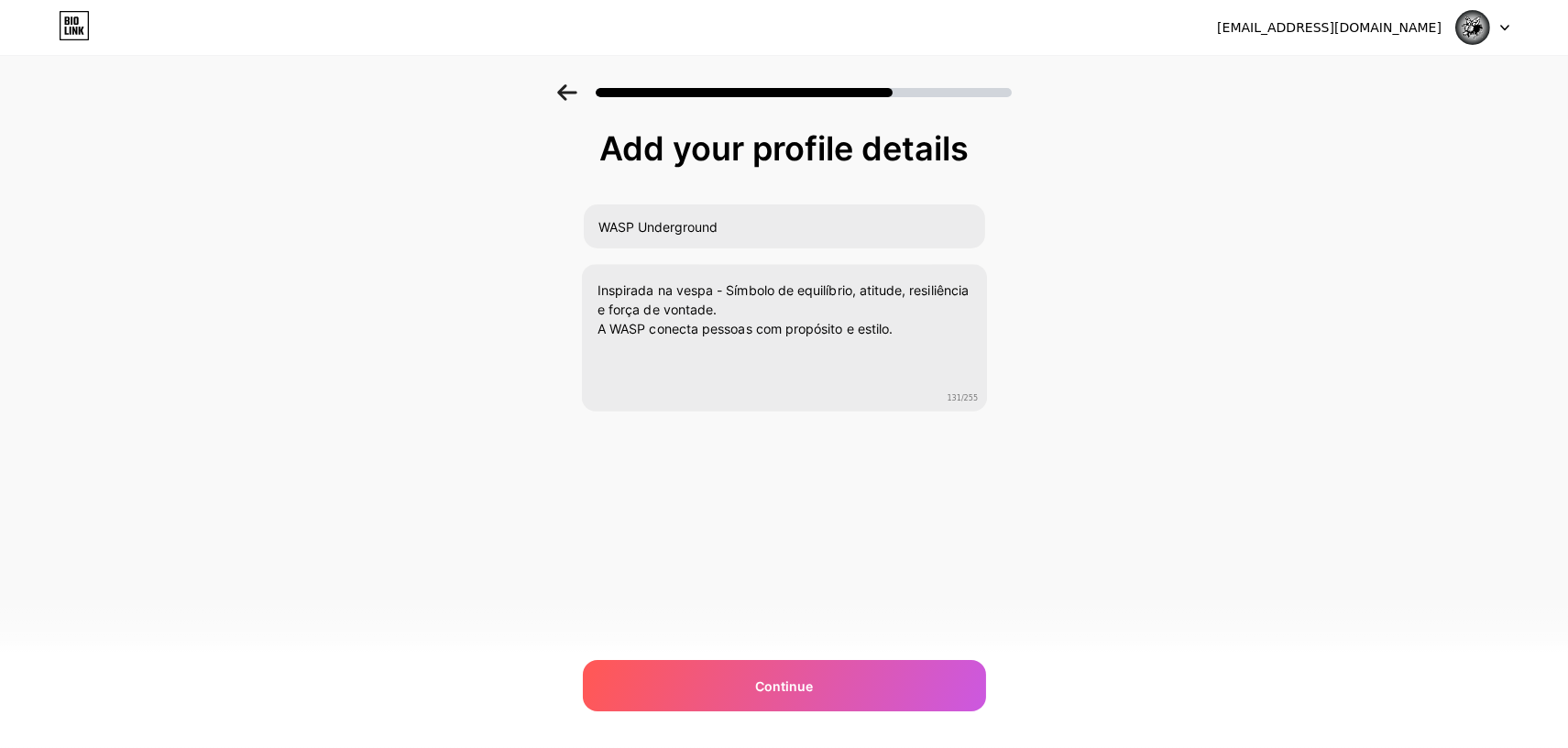
click at [1166, 350] on div "Add your profile details WASP Underground Inspirada na vespa - Símbolo de equil…" at bounding box center [784, 293] width 1568 height 419
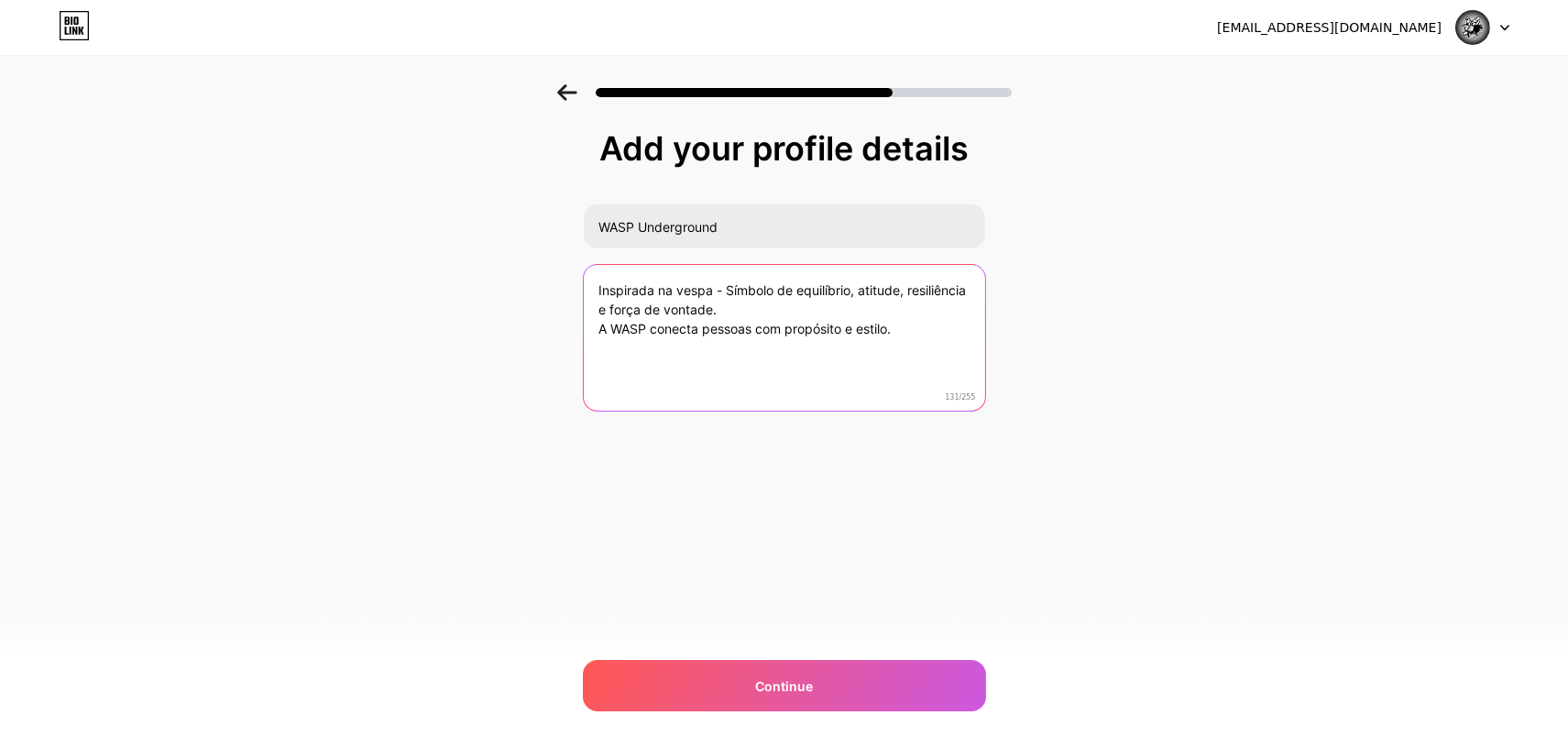
click at [935, 306] on textarea "Inspirada na vespa - Símbolo de equilíbrio, atitude, resiliência e força de von…" at bounding box center [784, 338] width 402 height 147
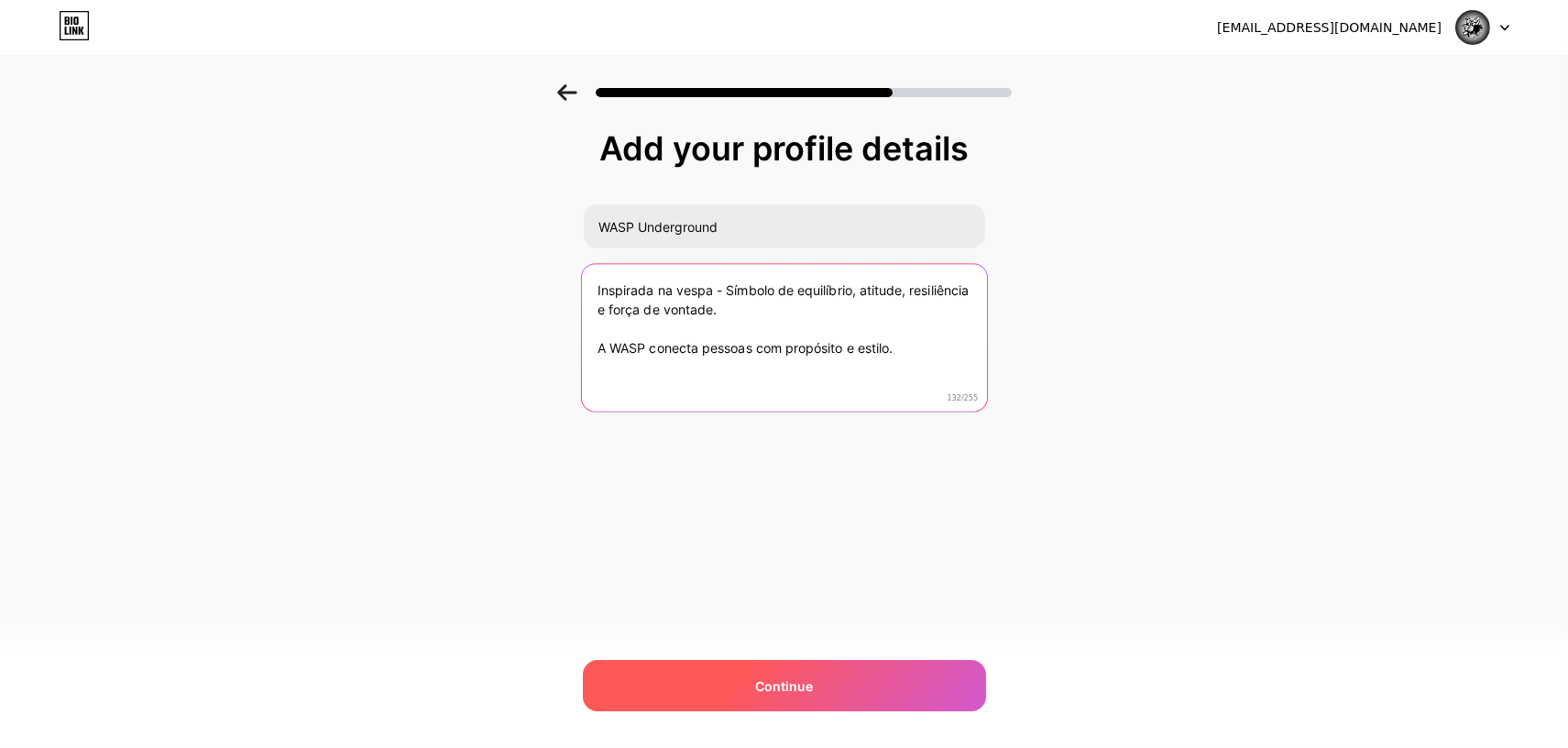
type textarea "Inspirada na vespa - Símbolo de equilíbrio, atitude, resiliência e força de von…"
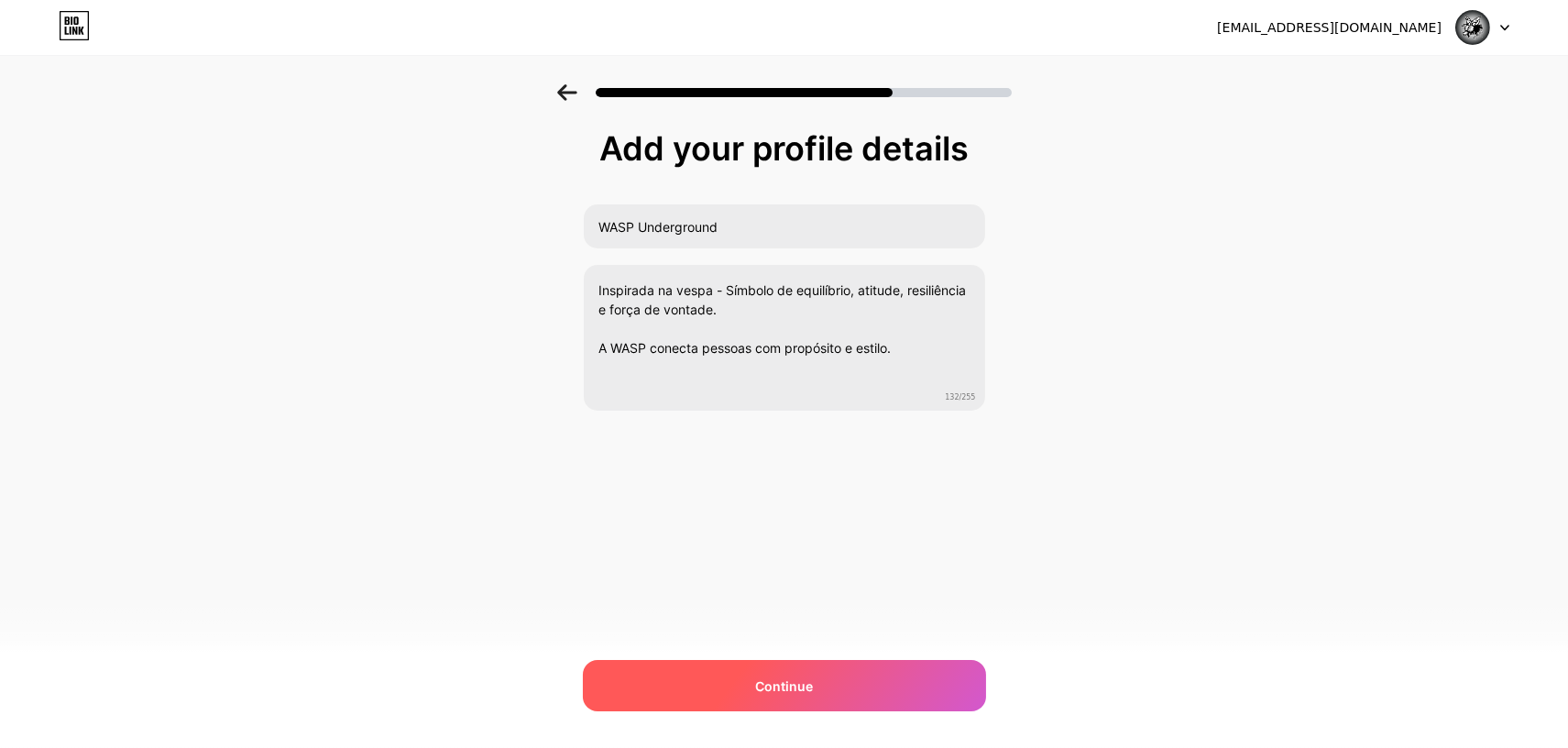
click at [887, 669] on div "Continue" at bounding box center [784, 686] width 403 height 52
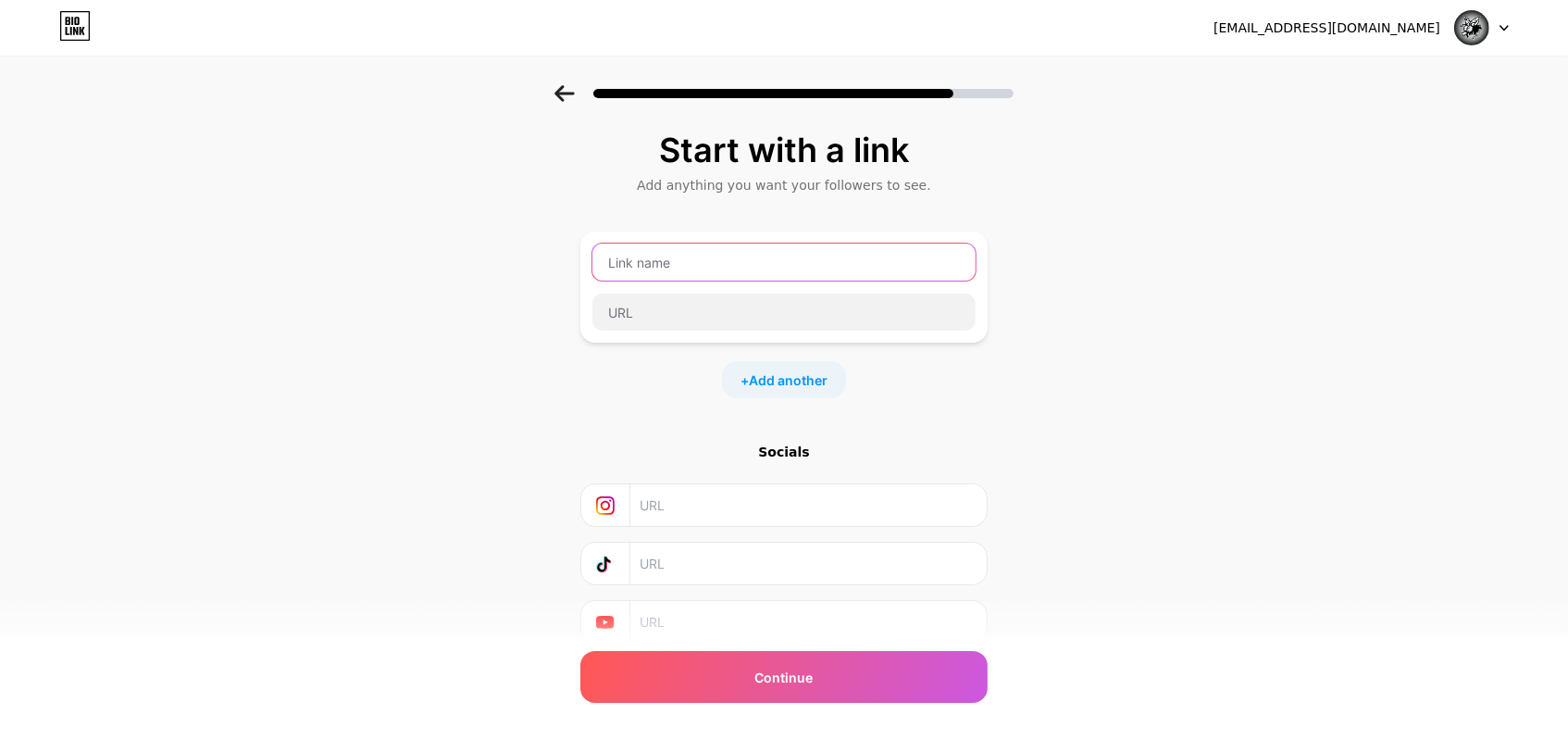
click at [704, 272] on input "text" at bounding box center [784, 262] width 383 height 37
paste input "🌐 Loja Oficial WASP"
type input "🌐 Loja Oficial WASP"
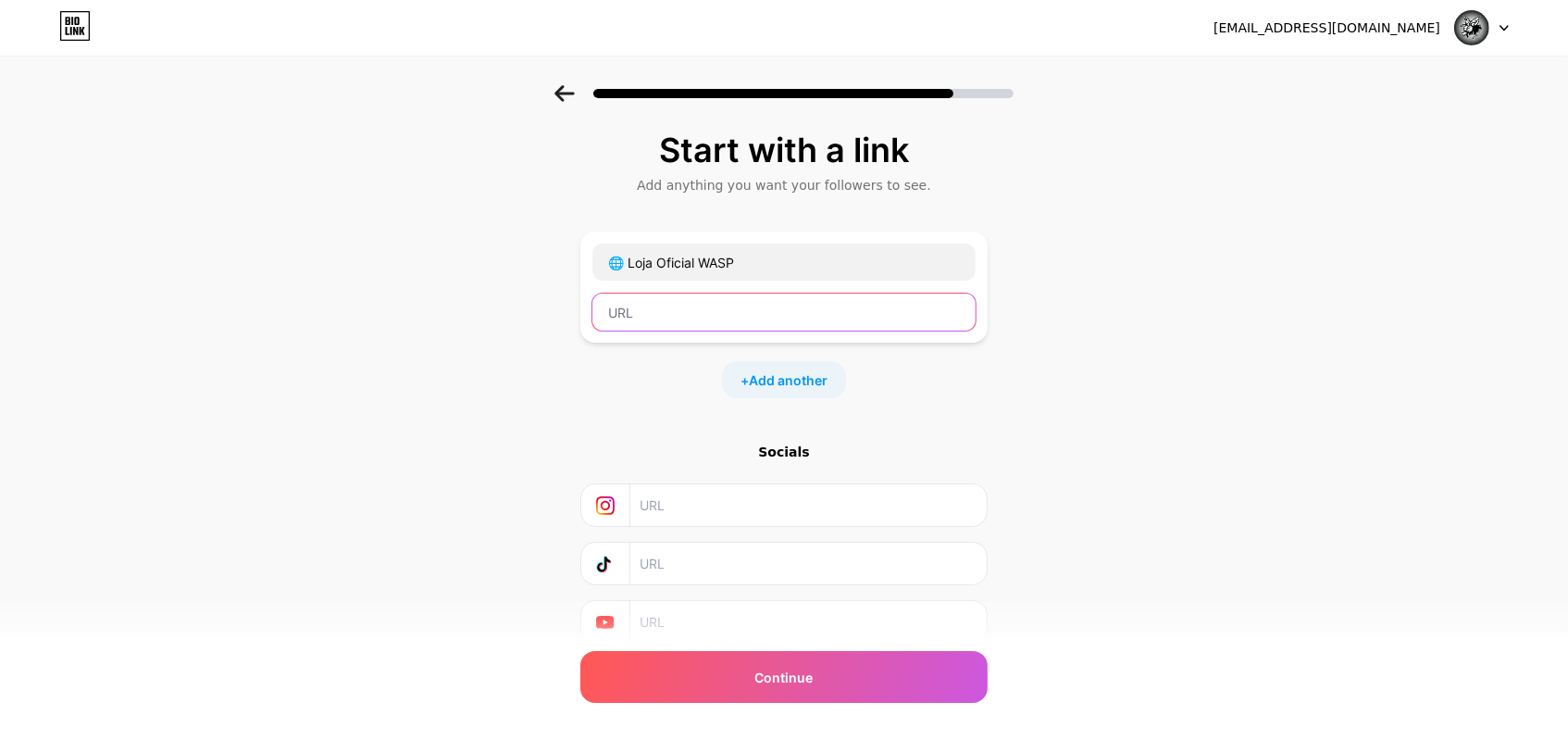
click at [695, 307] on input "text" at bounding box center [784, 312] width 383 height 37
paste input "[URL][DOMAIN_NAME]"
type input "[URL][DOMAIN_NAME]"
click at [934, 382] on div "+ Add another" at bounding box center [784, 380] width 408 height 37
click at [726, 504] on input "text" at bounding box center [807, 505] width 336 height 41
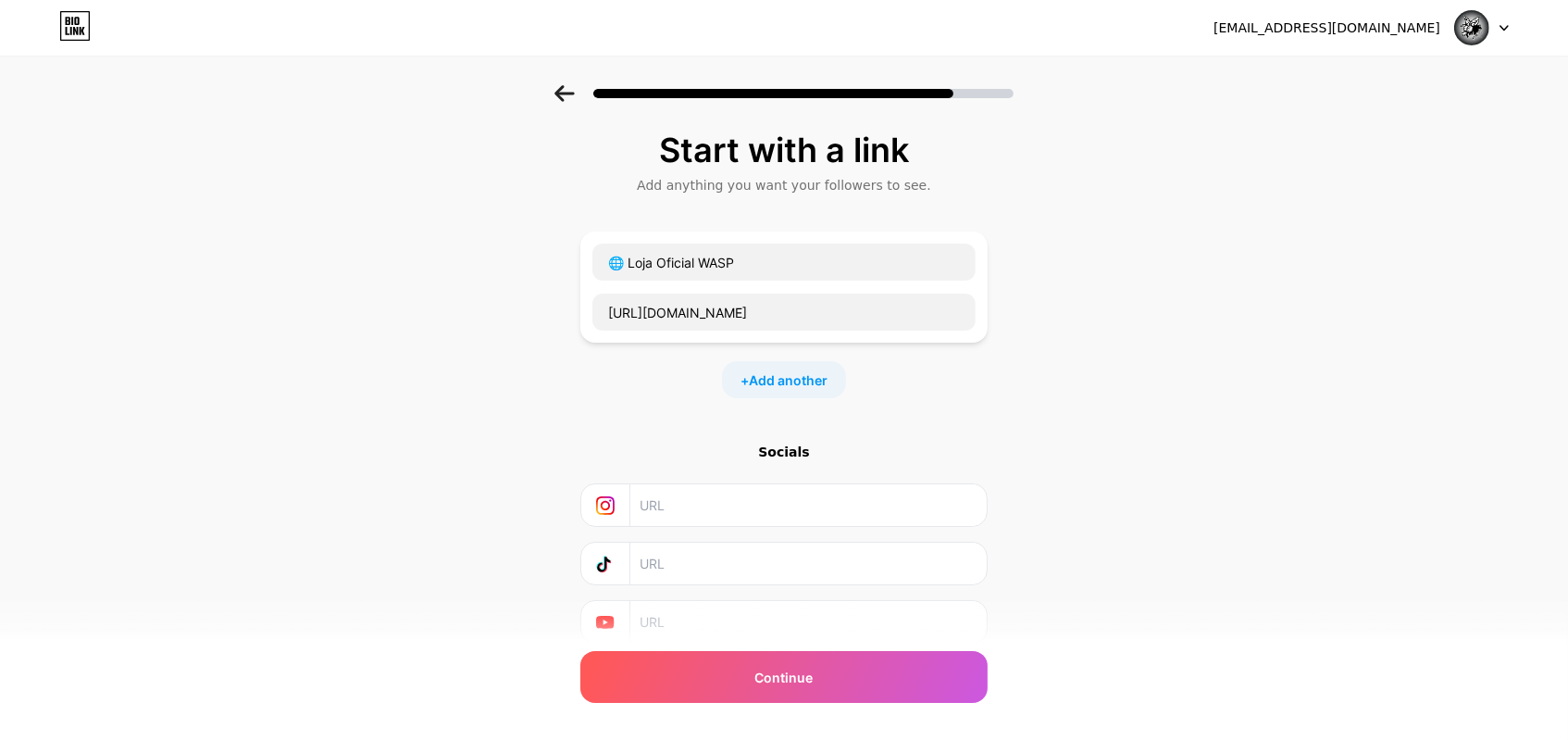
paste input "[URL][DOMAIN_NAME][DOMAIN_NAME]"
type input "[URL][DOMAIN_NAME][DOMAIN_NAME]"
click at [788, 574] on input "text" at bounding box center [807, 563] width 336 height 41
paste input "[URL][EMAIL_ADDRESS][DOMAIN_NAME][DOMAIN_NAME]"
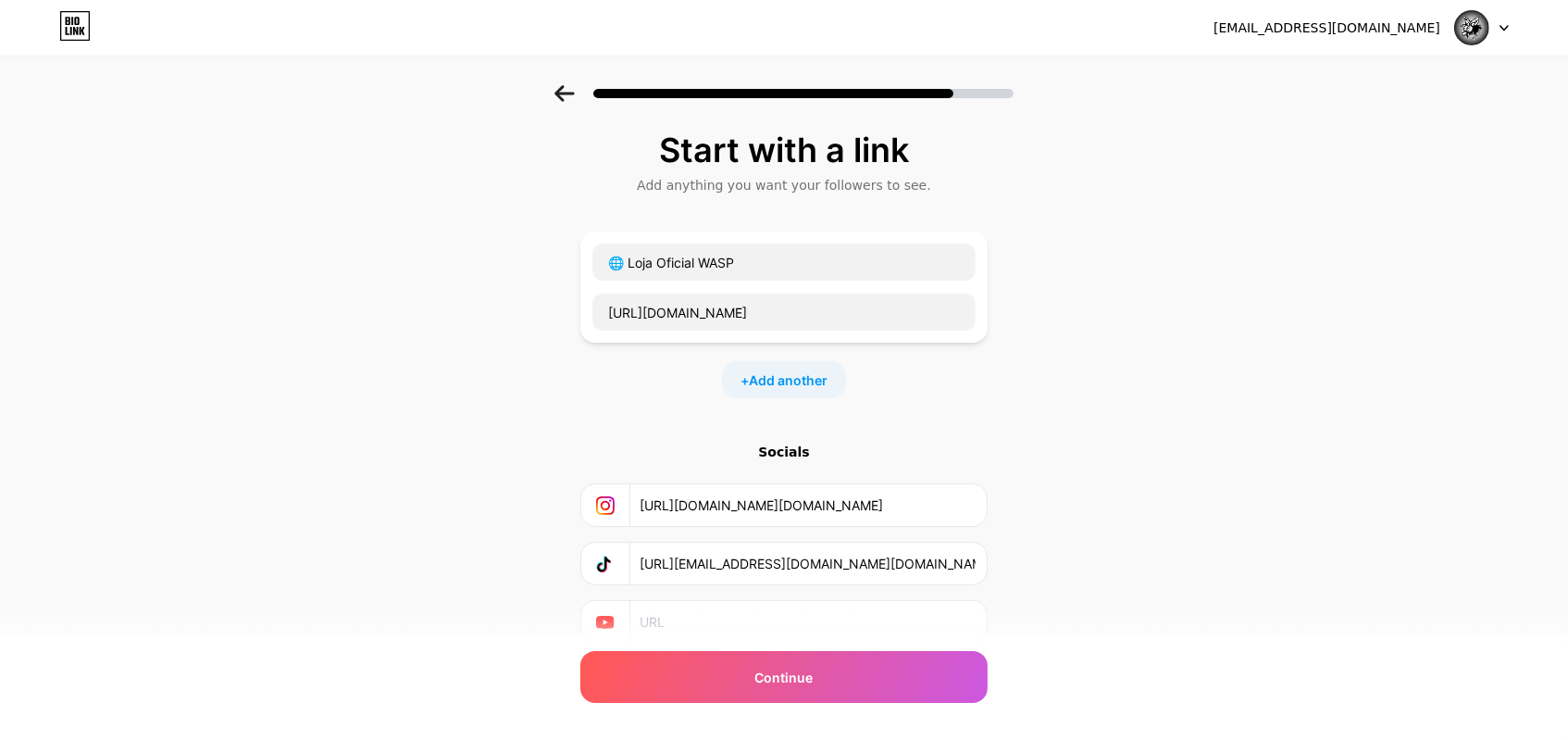
type input "[URL][EMAIL_ADDRESS][DOMAIN_NAME][DOMAIN_NAME]"
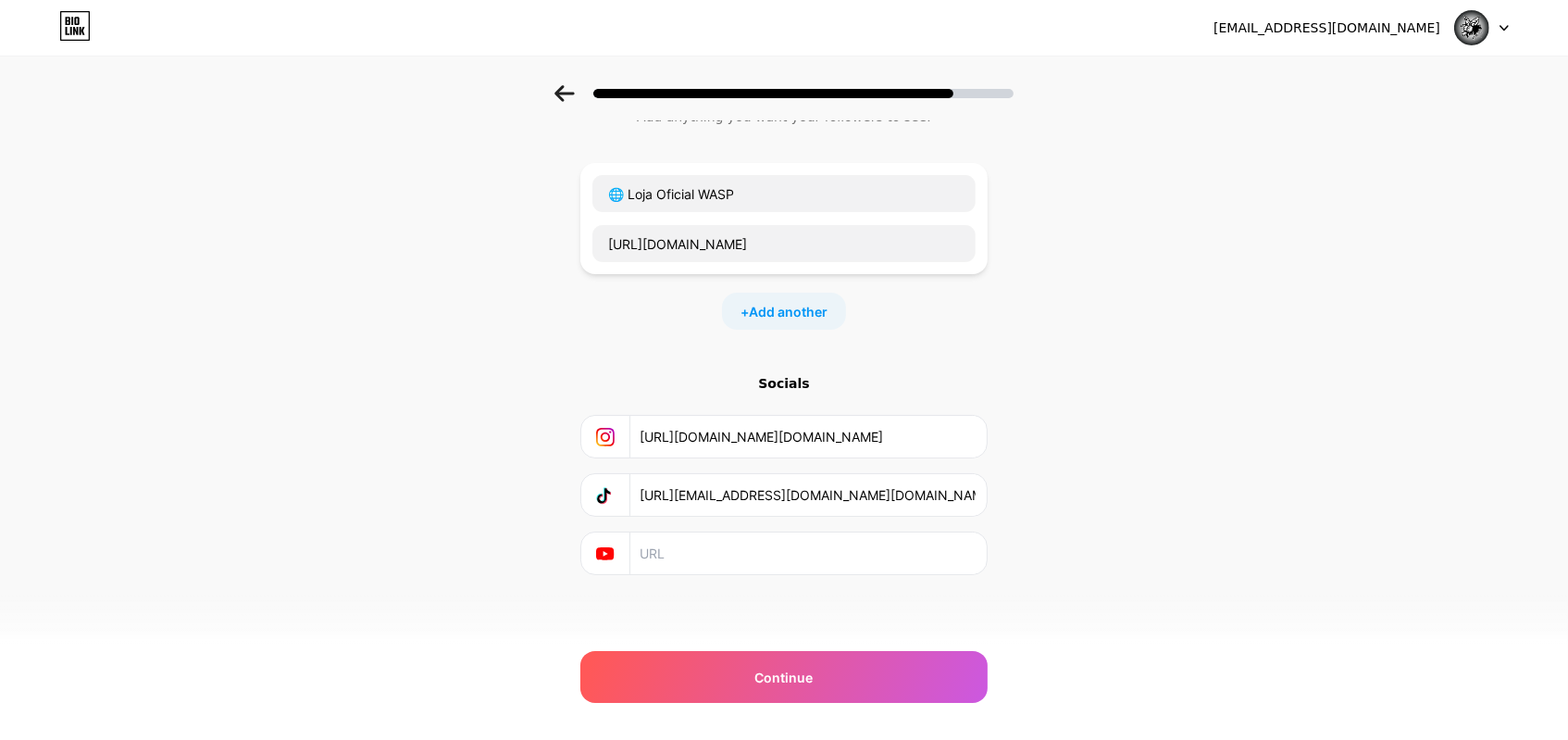
click at [799, 556] on input "text" at bounding box center [807, 554] width 336 height 41
paste input "[URL][DOMAIN_NAME]"
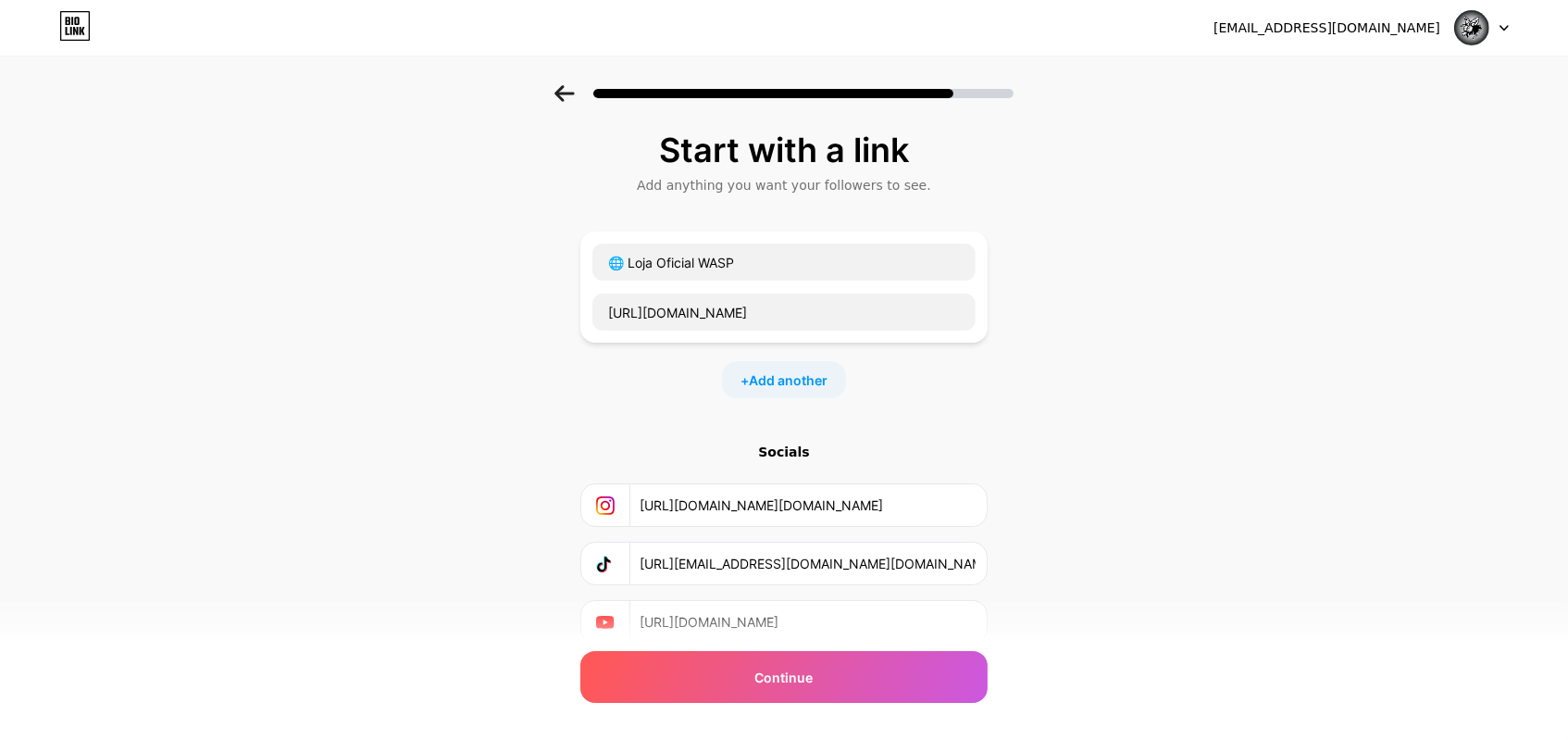
type input "[URL][DOMAIN_NAME]"
click at [562, 94] on icon at bounding box center [564, 93] width 21 height 17
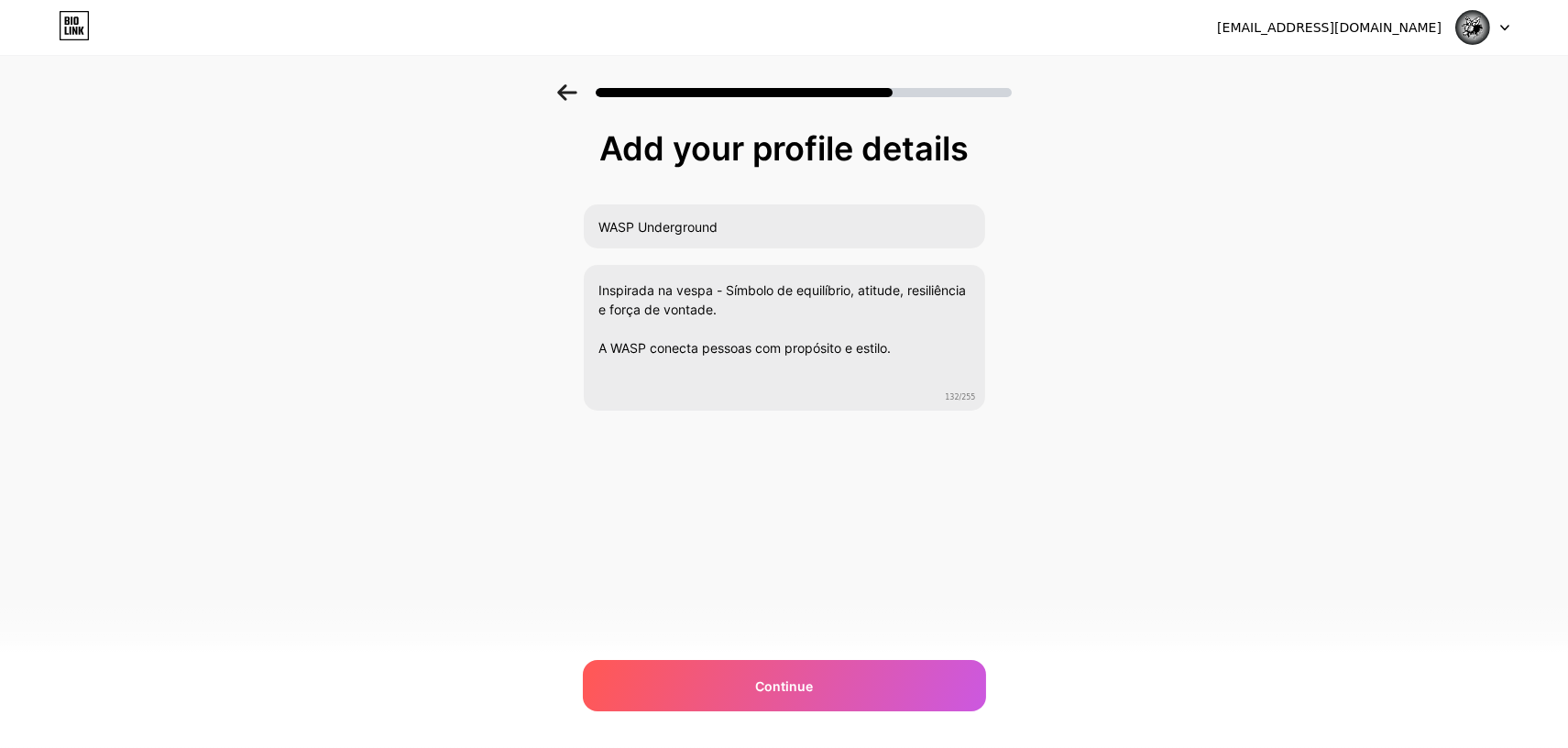
click at [560, 86] on icon at bounding box center [567, 92] width 21 height 17
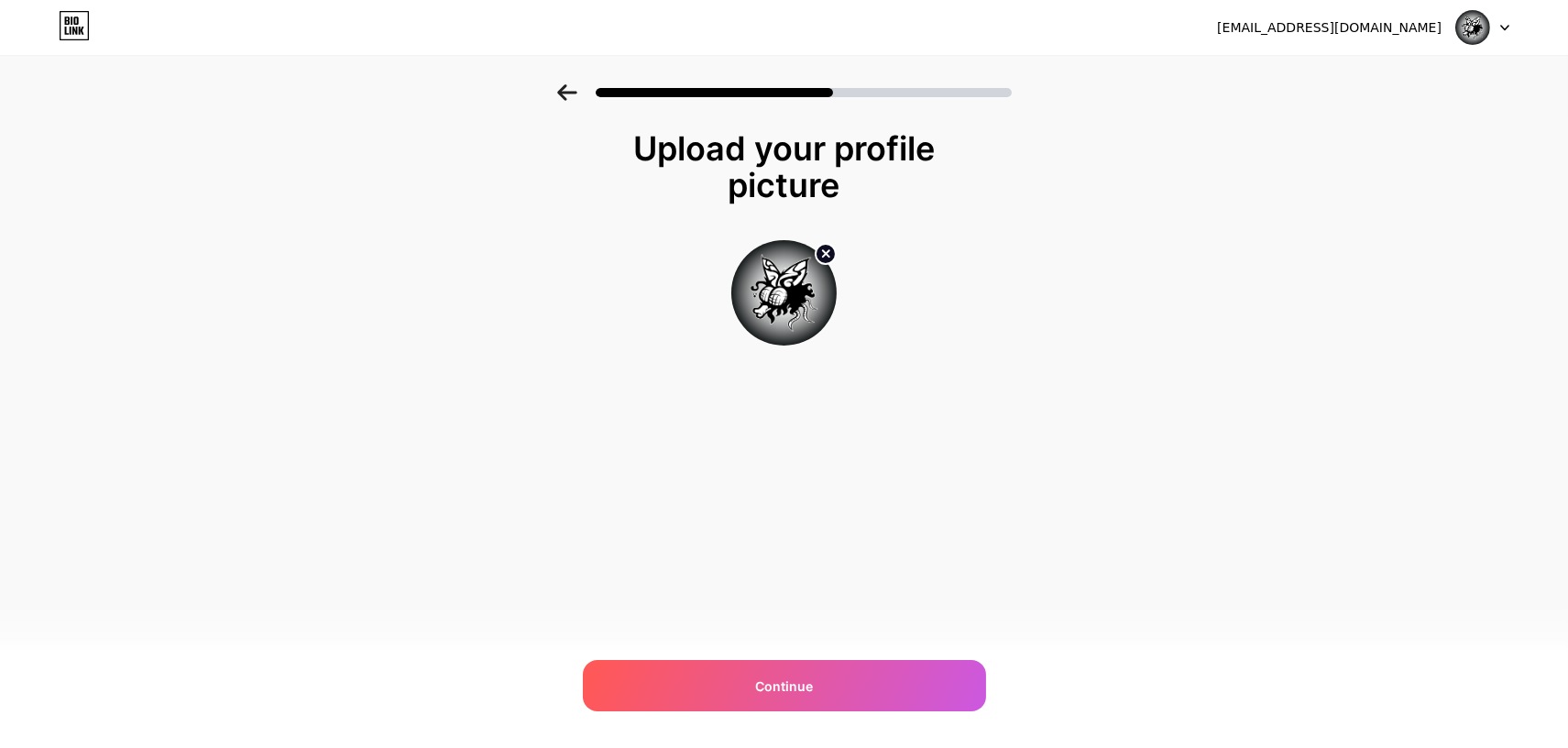
click at [565, 97] on icon at bounding box center [567, 92] width 20 height 17
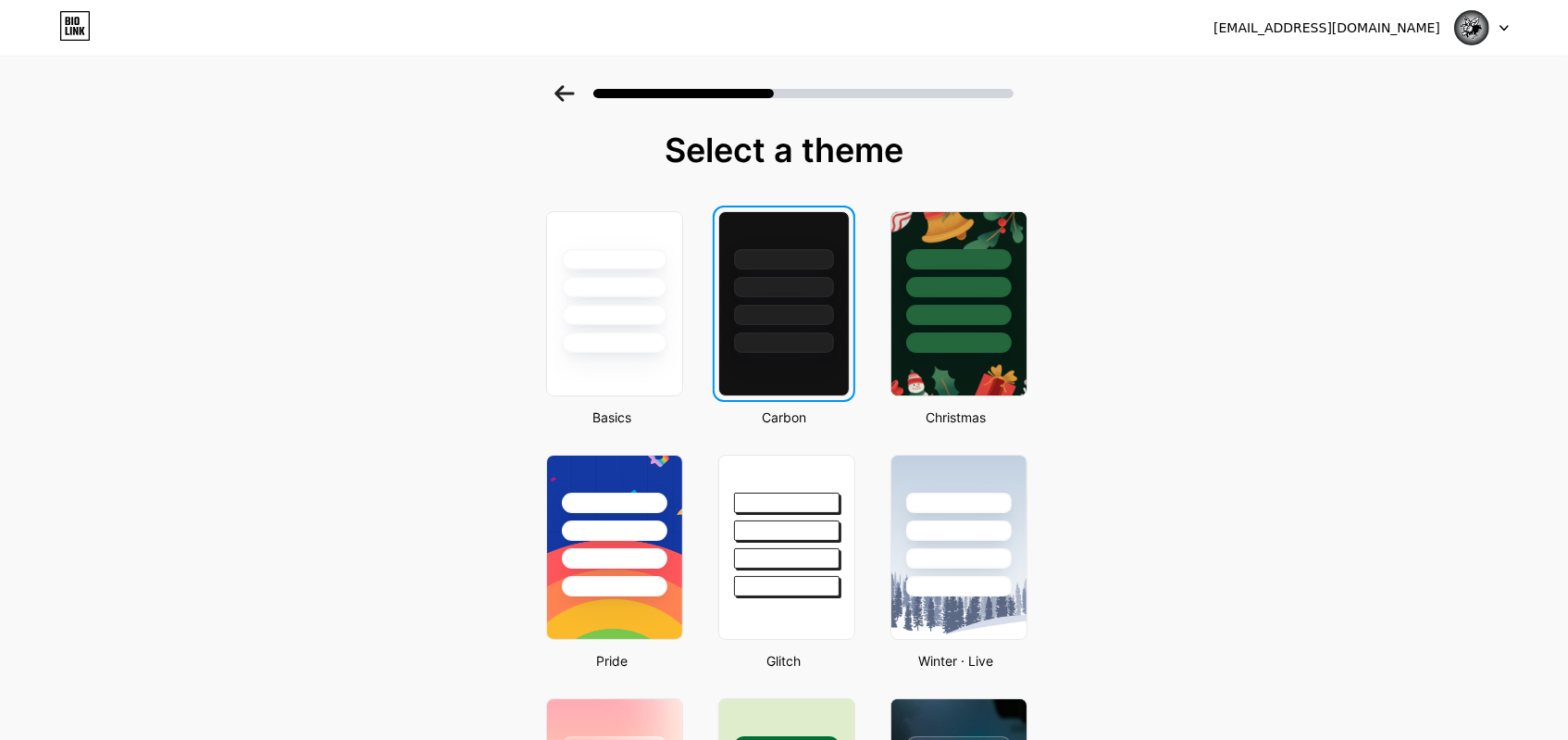
click at [575, 97] on icon at bounding box center [564, 93] width 21 height 17
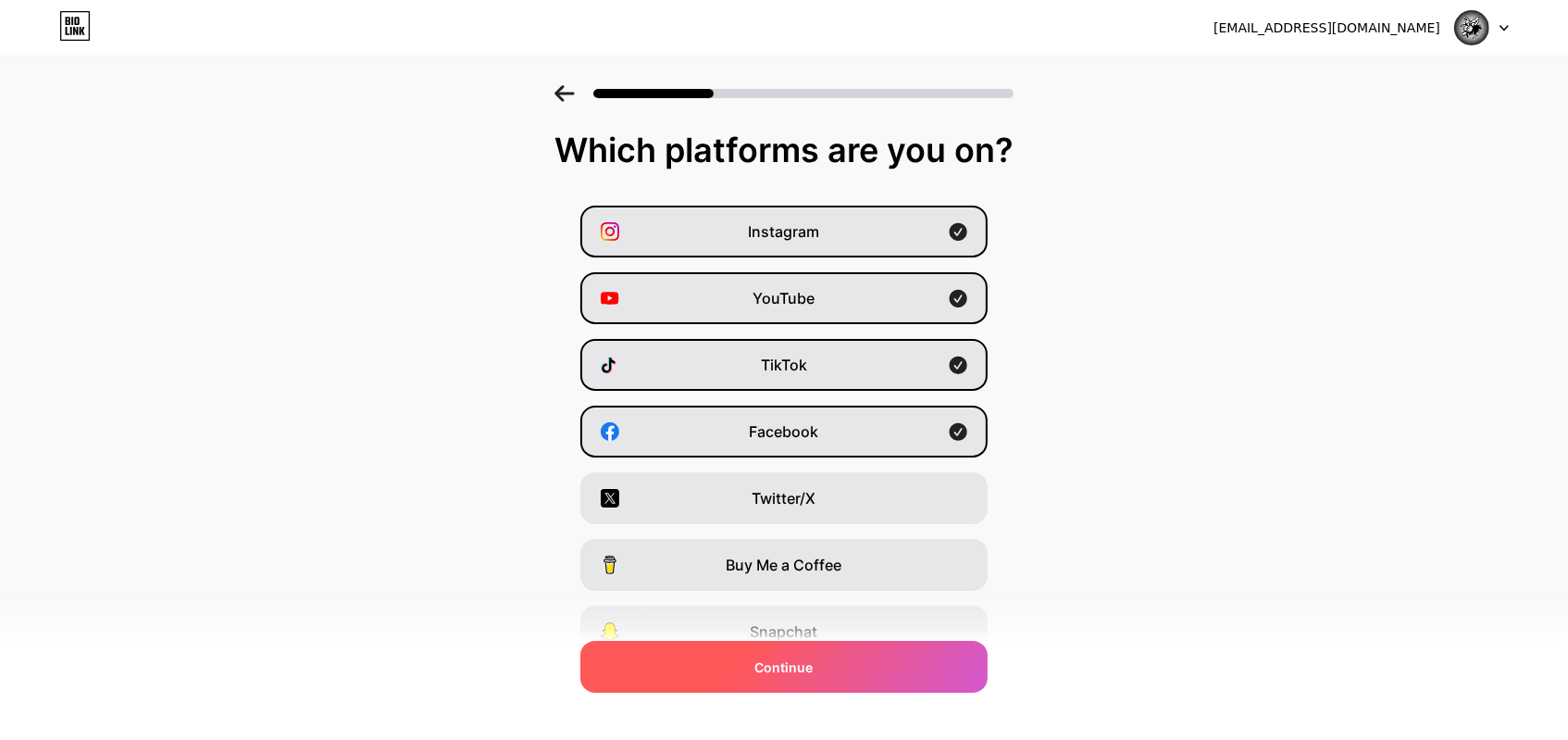
click at [845, 679] on div "Continue" at bounding box center [784, 666] width 408 height 52
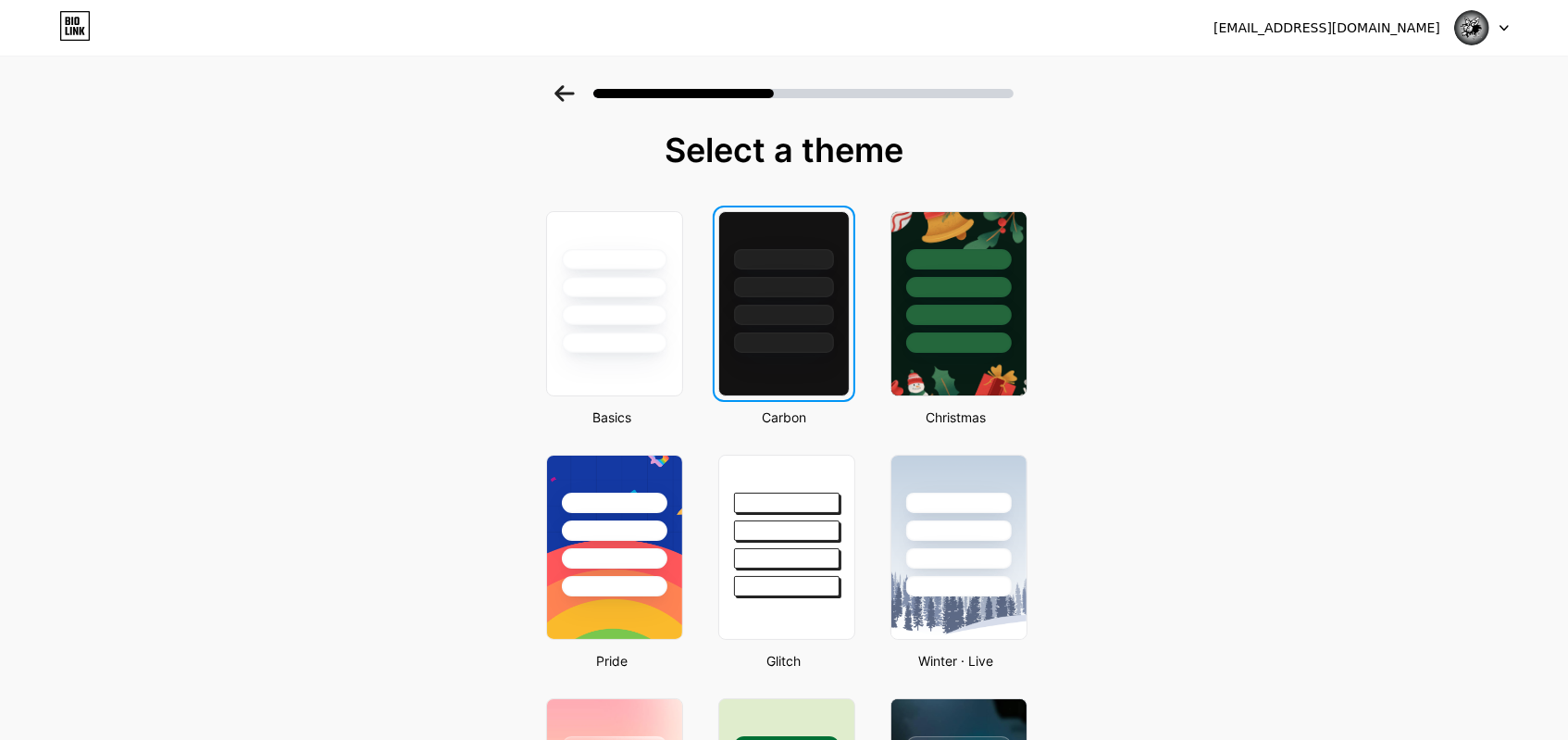
click at [815, 333] on div at bounding box center [784, 342] width 100 height 21
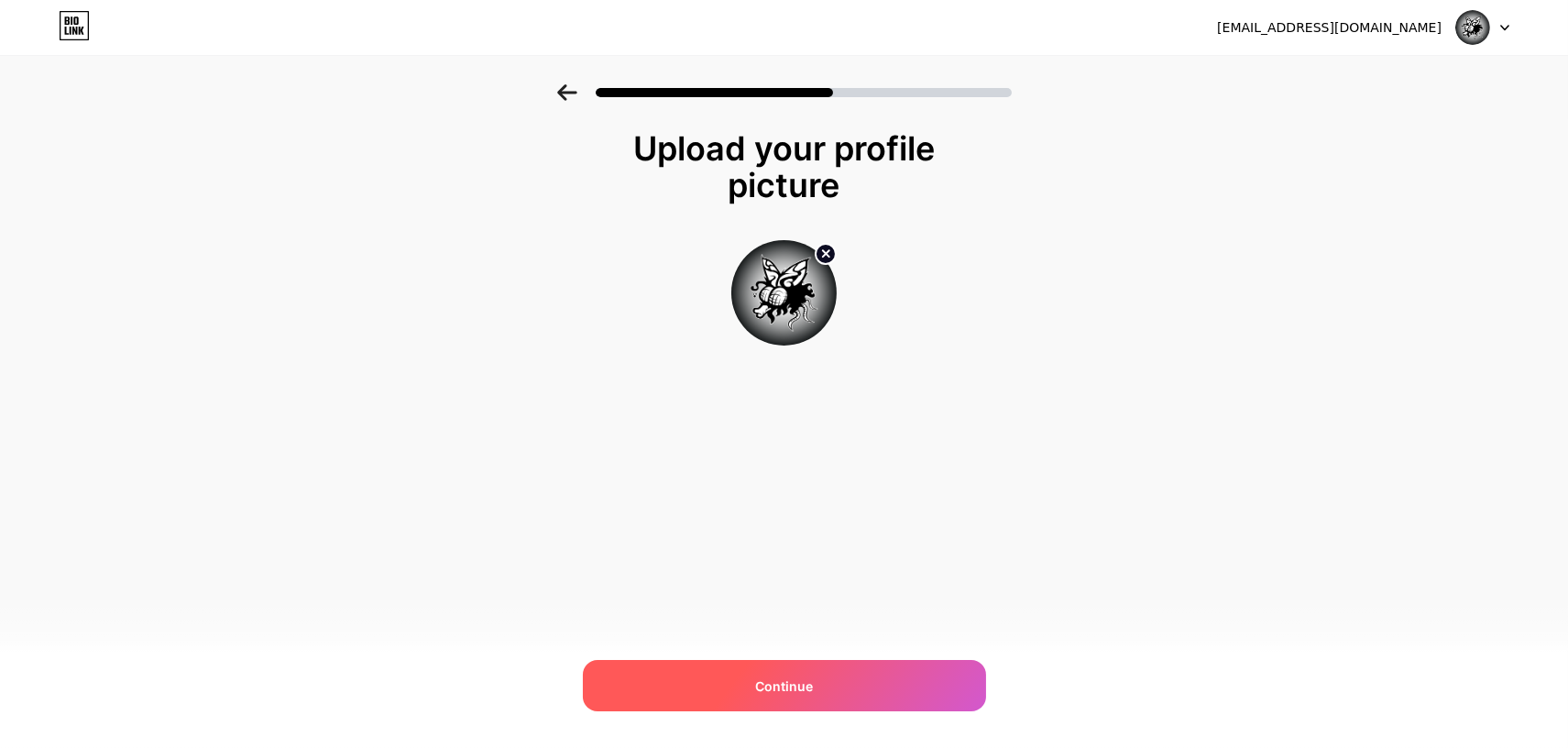
click at [884, 667] on div "Continue" at bounding box center [784, 686] width 403 height 52
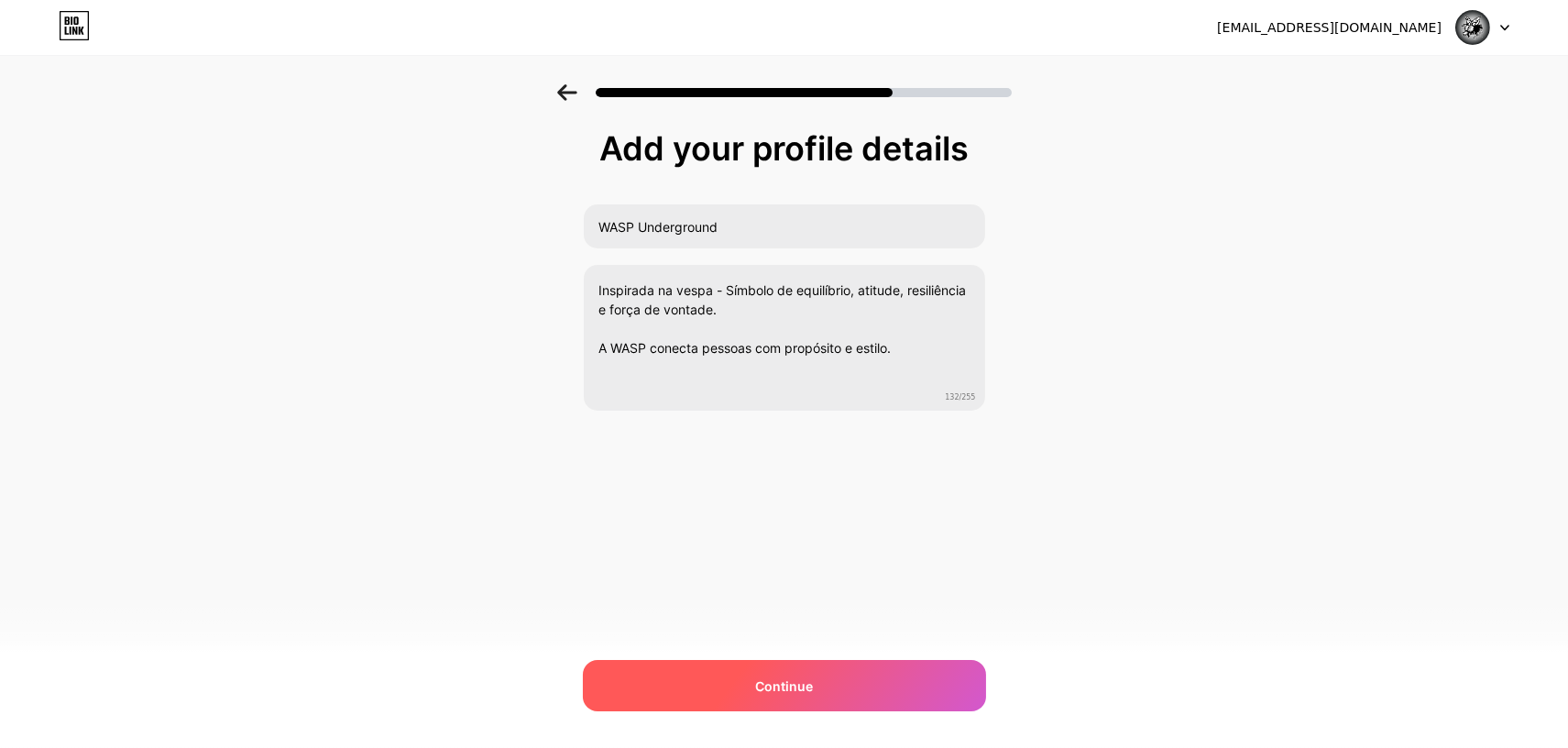
click at [841, 664] on div "Continue" at bounding box center [784, 686] width 403 height 52
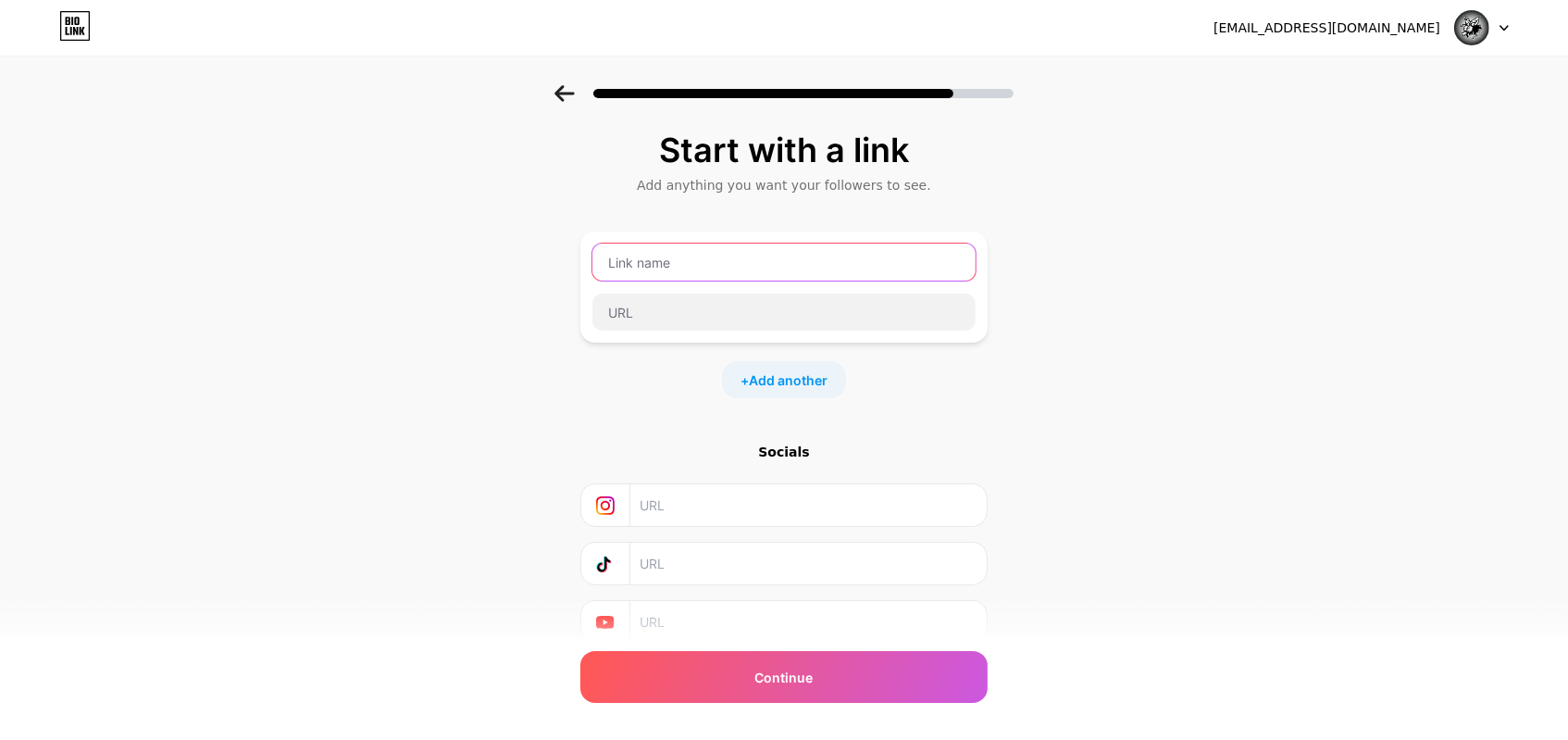
click at [731, 273] on input "text" at bounding box center [784, 262] width 383 height 37
click at [662, 262] on input "text" at bounding box center [784, 262] width 383 height 37
paste input "🌐 Loja Oficial WASP"
type input "🌐 Loja Oficial WASP"
click at [797, 513] on input "text" at bounding box center [807, 505] width 336 height 41
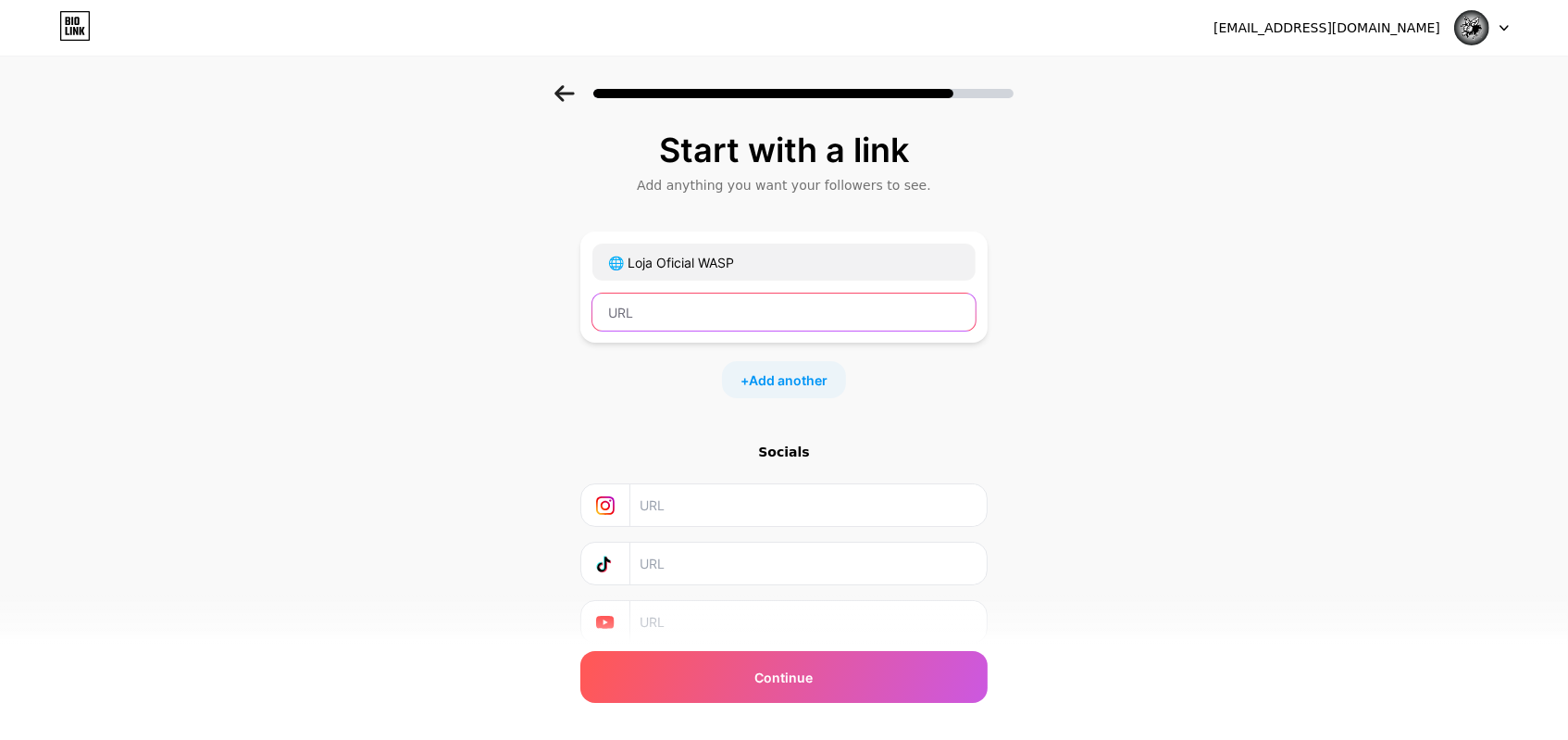
click at [774, 304] on input "text" at bounding box center [784, 312] width 383 height 37
paste input "[URL][DOMAIN_NAME]"
type input "[URL][DOMAIN_NAME]"
click at [814, 480] on div "Socials" at bounding box center [784, 544] width 408 height 201
click at [807, 502] on input "text" at bounding box center [807, 505] width 336 height 41
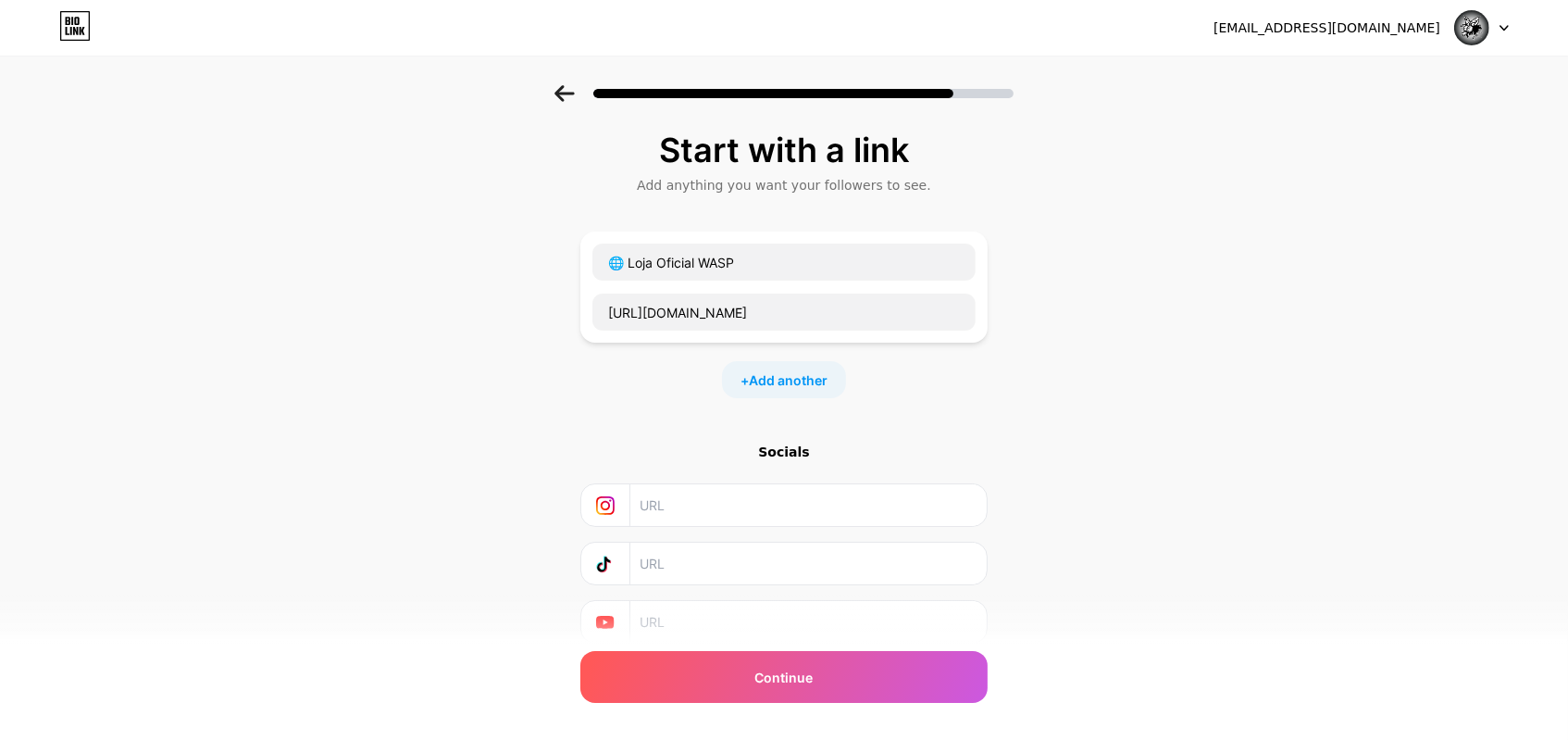
paste input "[URL][DOMAIN_NAME][DOMAIN_NAME]"
type input "[URL][DOMAIN_NAME][DOMAIN_NAME]"
click at [824, 568] on input "text" at bounding box center [807, 563] width 336 height 41
paste input "[URL][EMAIL_ADDRESS][DOMAIN_NAME][DOMAIN_NAME]"
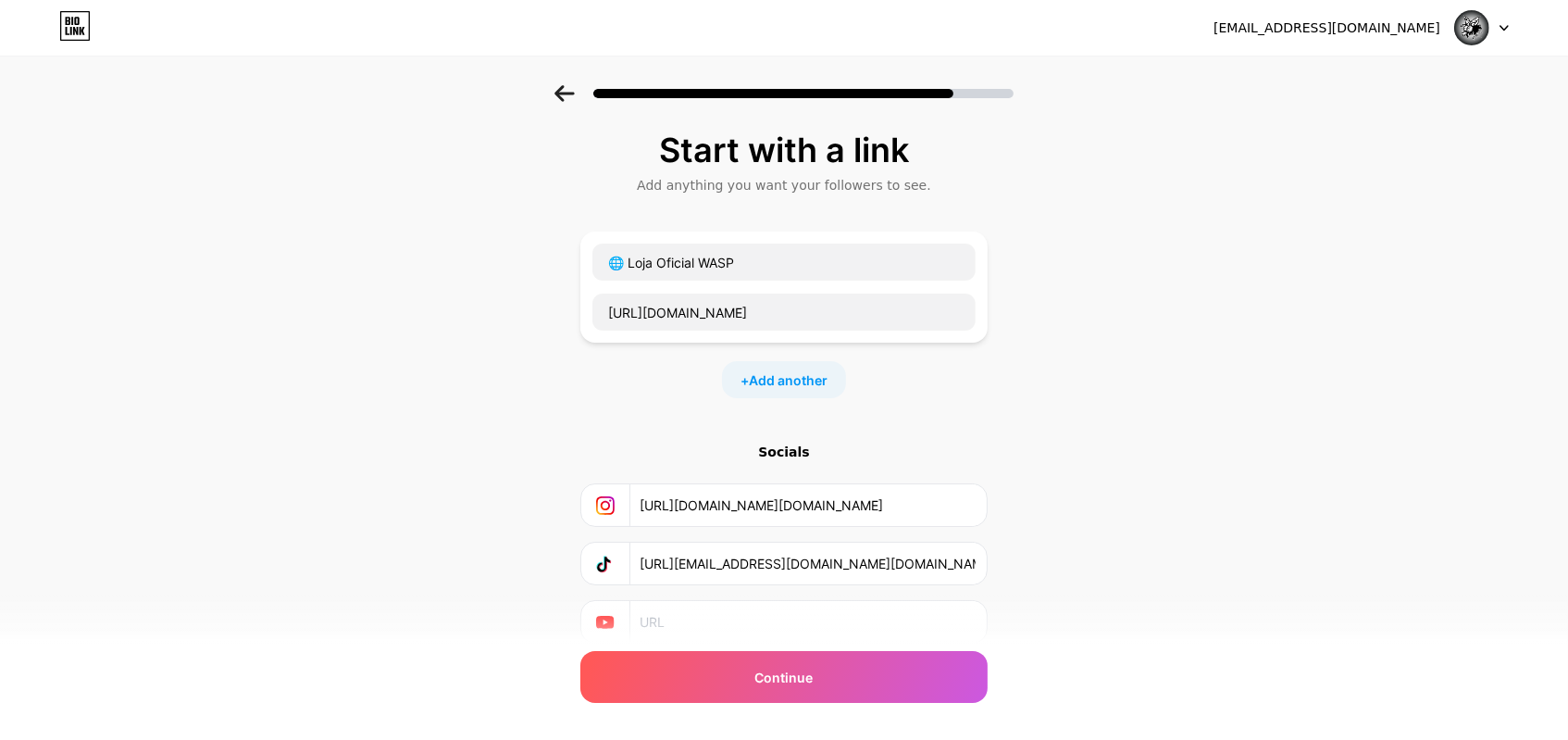
type input "[URL][EMAIL_ADDRESS][DOMAIN_NAME][DOMAIN_NAME]"
click at [795, 624] on input "text" at bounding box center [807, 622] width 336 height 41
paste input "[URL][DOMAIN_NAME]"
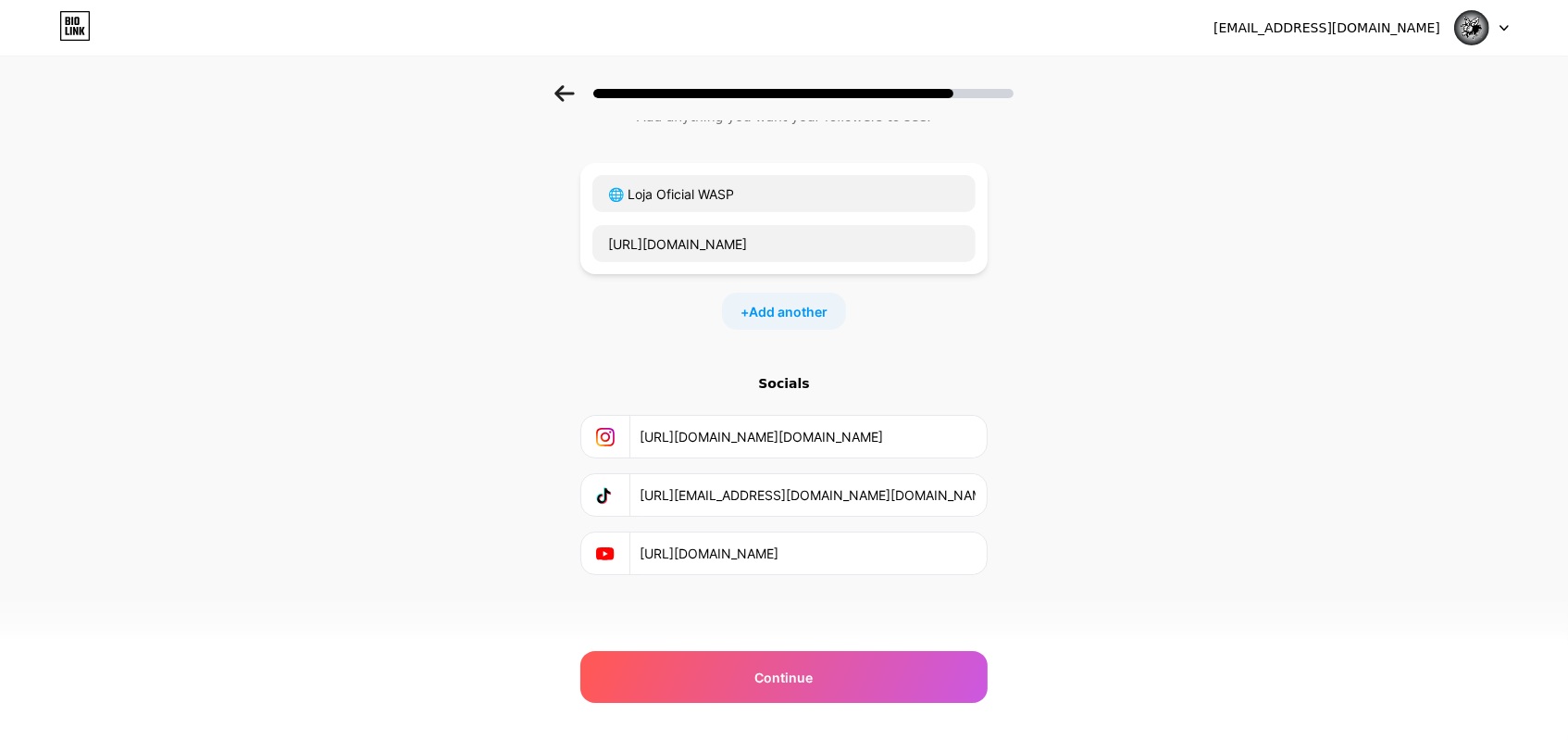
type input "[URL][DOMAIN_NAME]"
click at [947, 592] on div "Start with a link Add anything you want your followers to see. 🌐 Loja Oficial W…" at bounding box center [784, 365] width 408 height 605
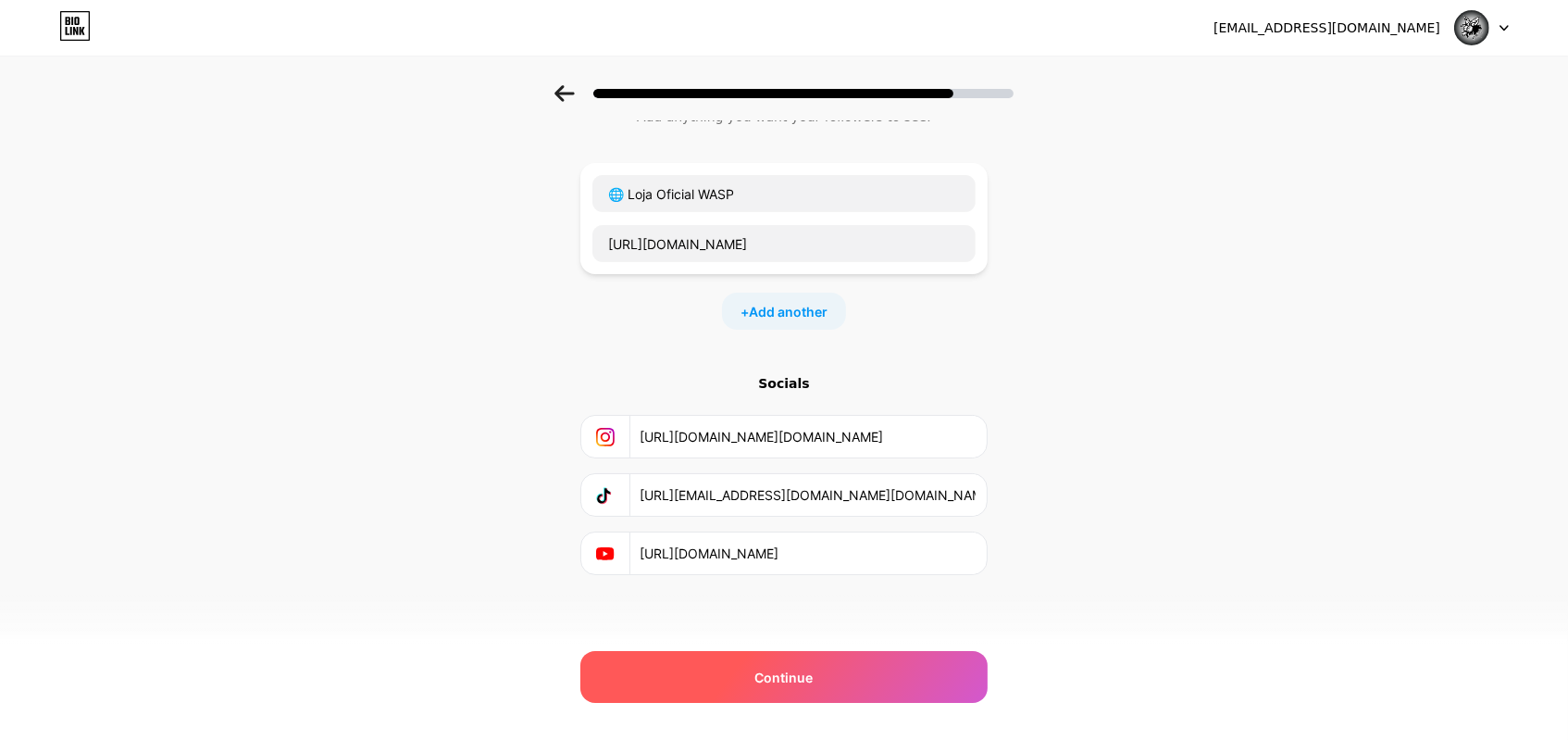
click at [909, 666] on div "Continue" at bounding box center [784, 677] width 408 height 52
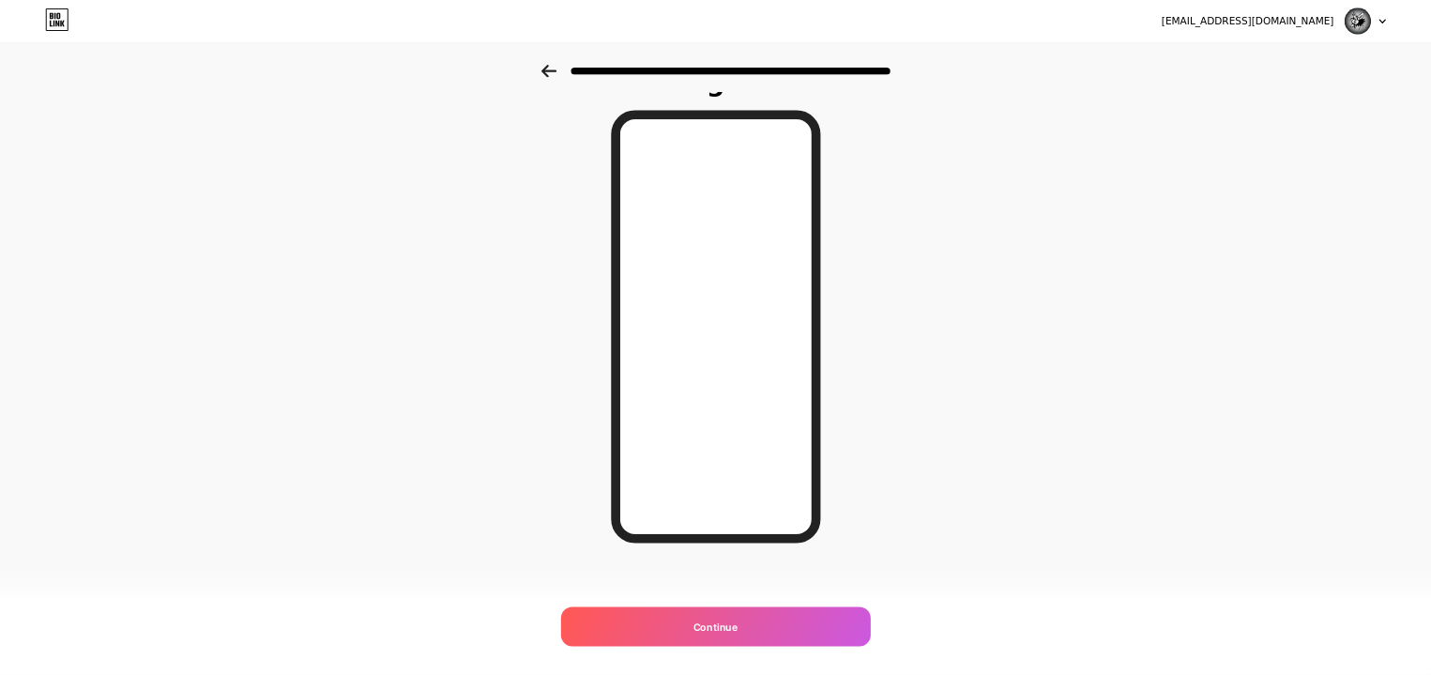
scroll to position [0, 0]
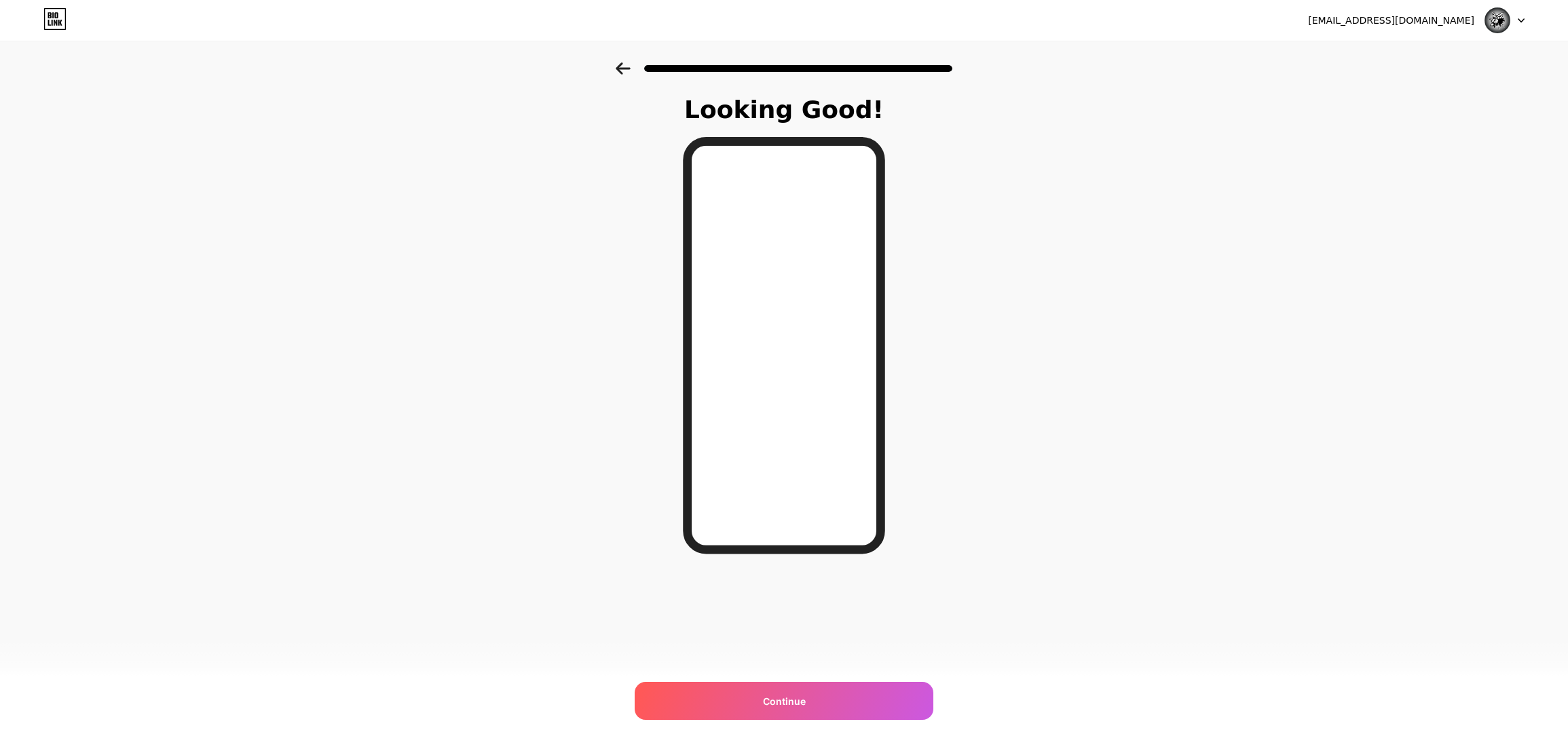
click at [955, 452] on div "Looking Good! Continue" at bounding box center [784, 345] width 1568 height 565
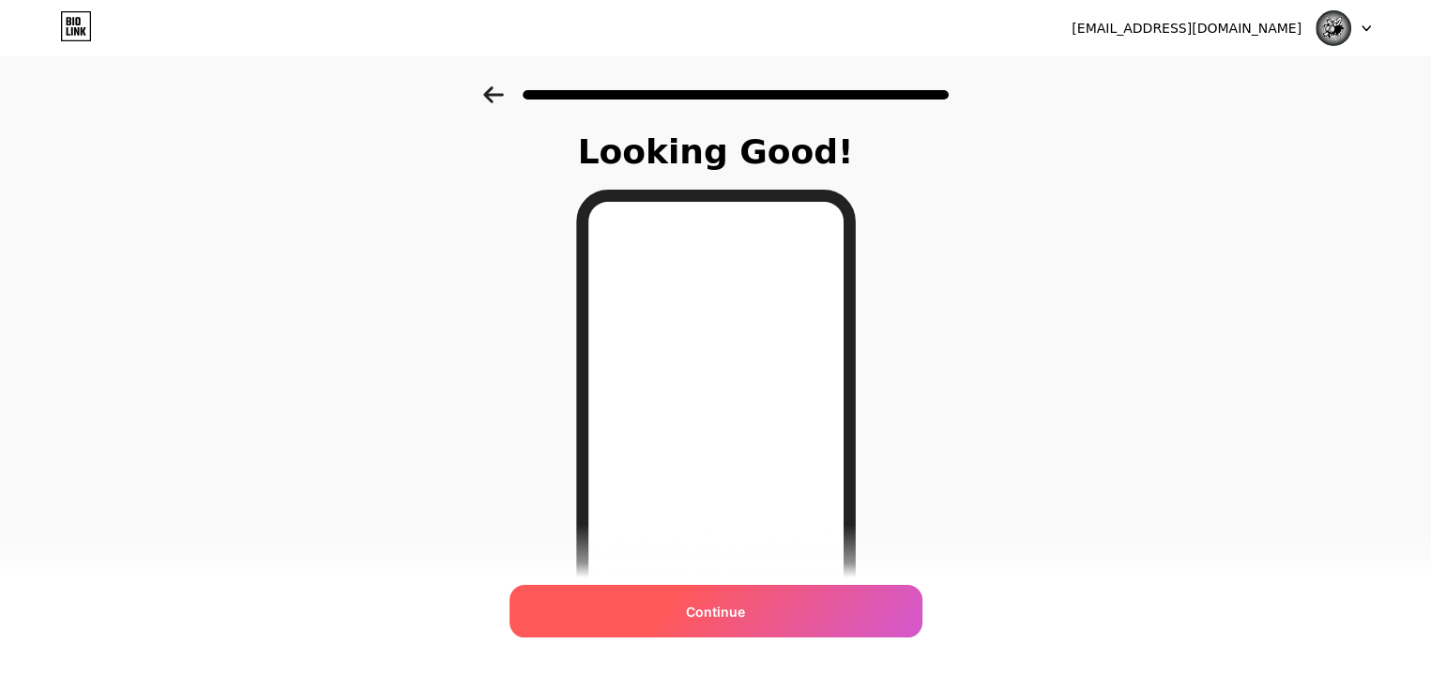
click at [778, 616] on div "Continue" at bounding box center [715, 611] width 413 height 53
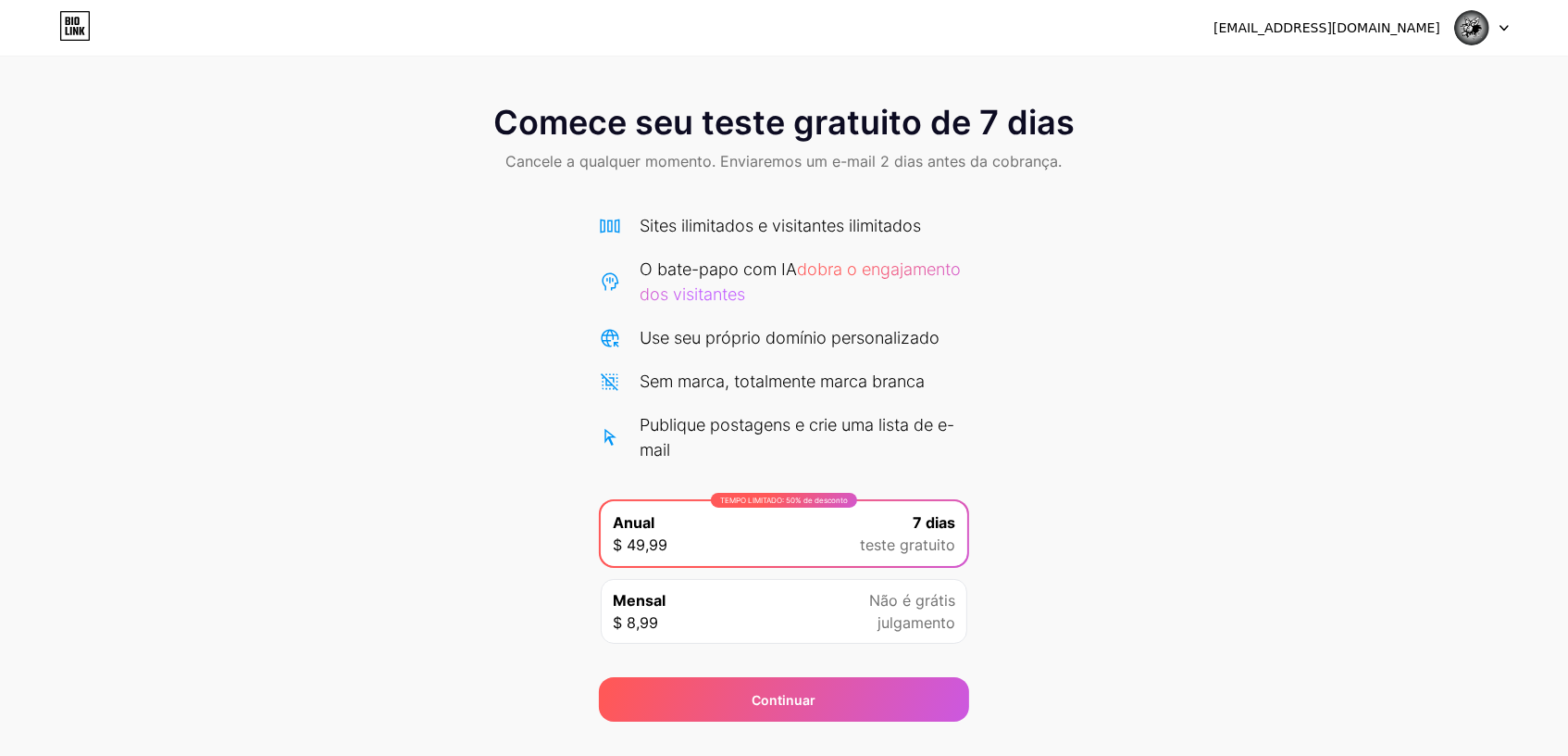
scroll to position [38, 0]
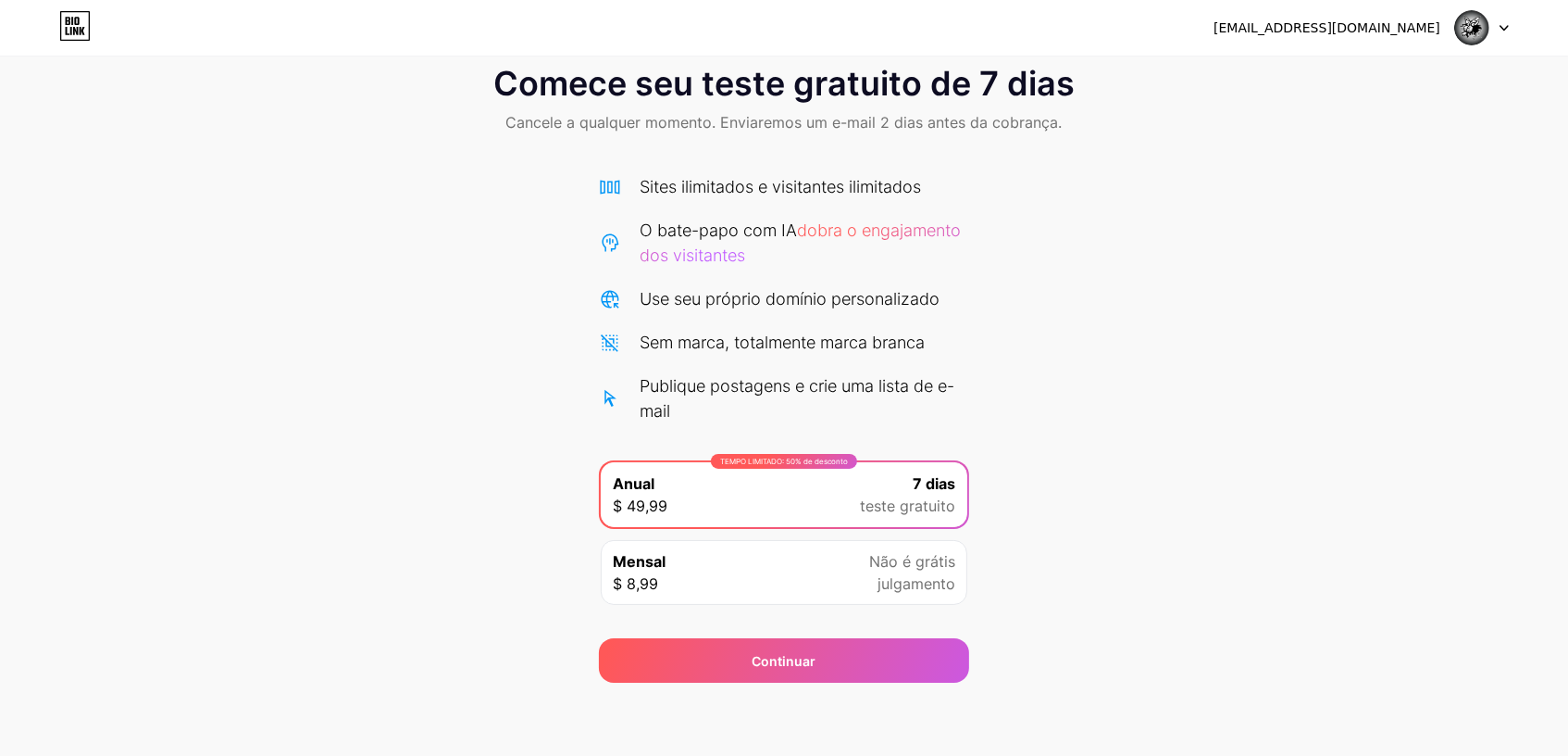
click at [1237, 96] on div "Comece seu teste gratuito de 7 dias Cancele a qualquer momento. Enviaremos um e…" at bounding box center [784, 101] width 1568 height 110
